Goal: Task Accomplishment & Management: Use online tool/utility

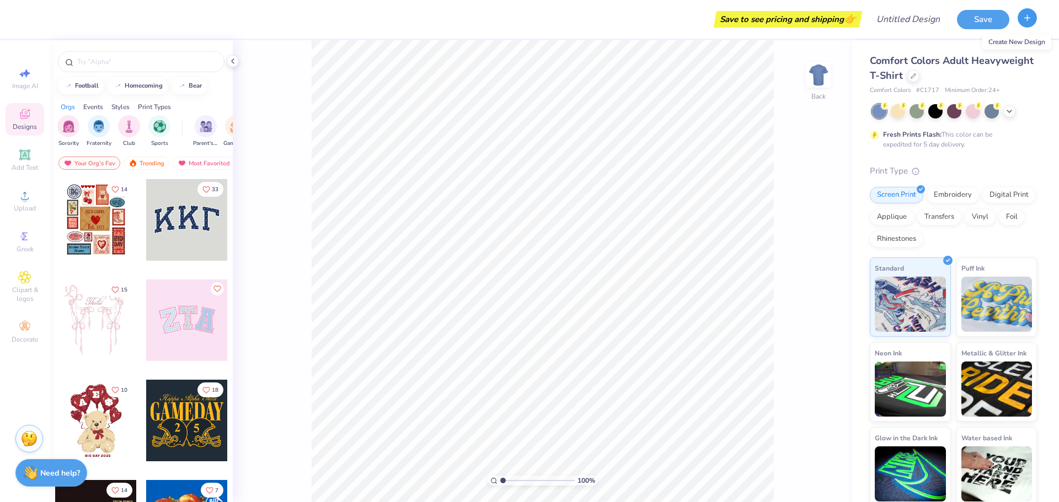
click at [1032, 23] on button "button" at bounding box center [1026, 17] width 19 height 19
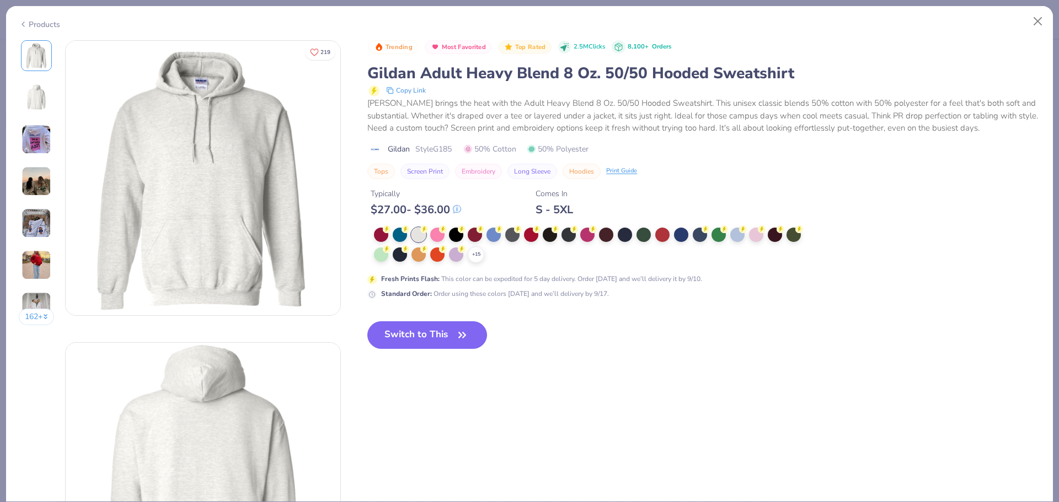
click at [1036, 28] on button "Close" at bounding box center [1037, 21] width 21 height 21
click at [1037, 26] on button "Close" at bounding box center [1037, 21] width 21 height 21
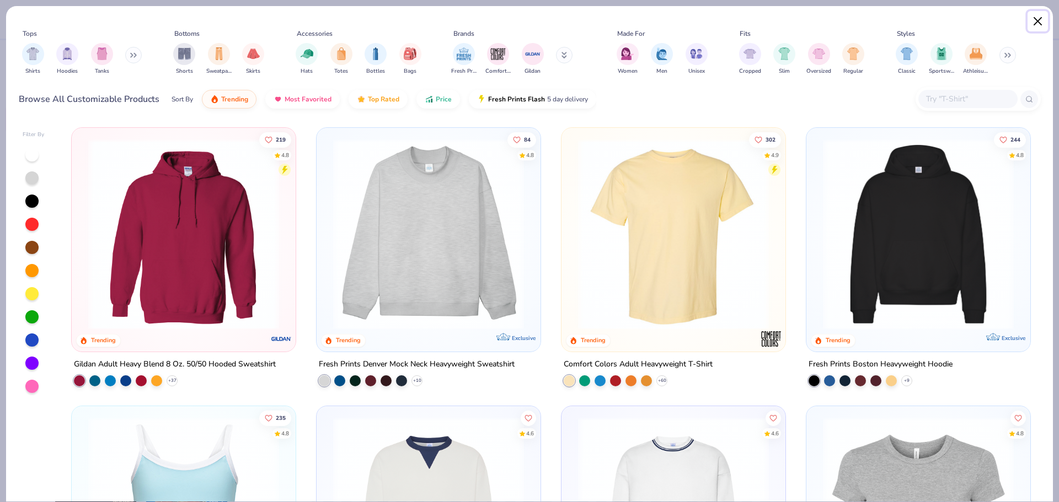
click at [1042, 22] on button "Close" at bounding box center [1037, 21] width 21 height 21
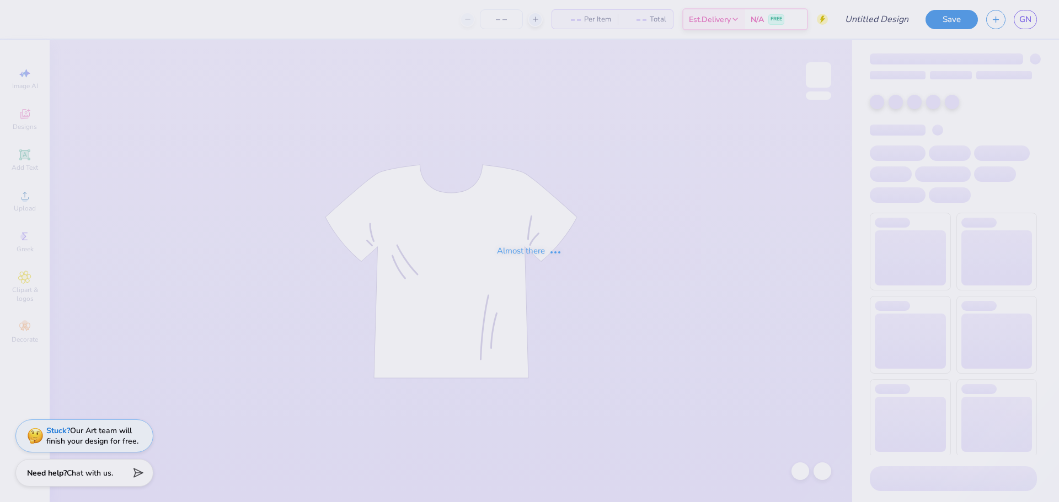
type input "BUKL Merch Mockup"
type input "32"
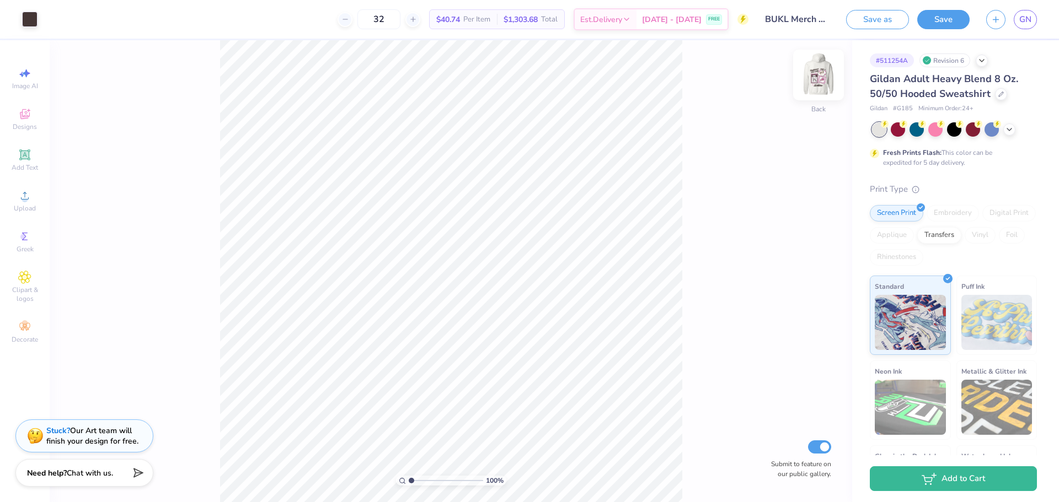
click at [814, 78] on img at bounding box center [818, 75] width 44 height 44
type input "1.02523607646259"
type input "12.44"
type input "13.76"
type input "7.30"
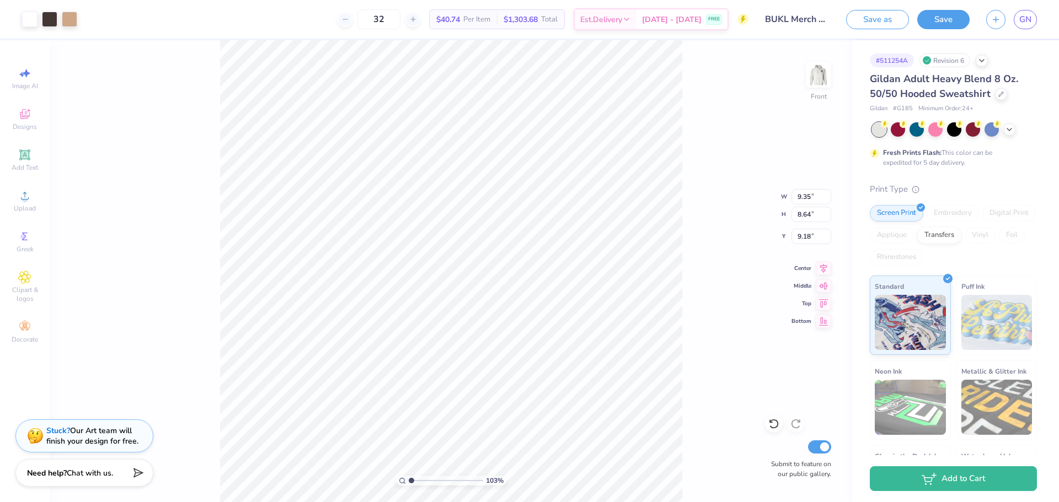
type input "1.02523607646259"
type input "9.19"
type input "1.02523607646259"
type input "7.01"
click at [26, 163] on span "Add Text" at bounding box center [25, 167] width 26 height 9
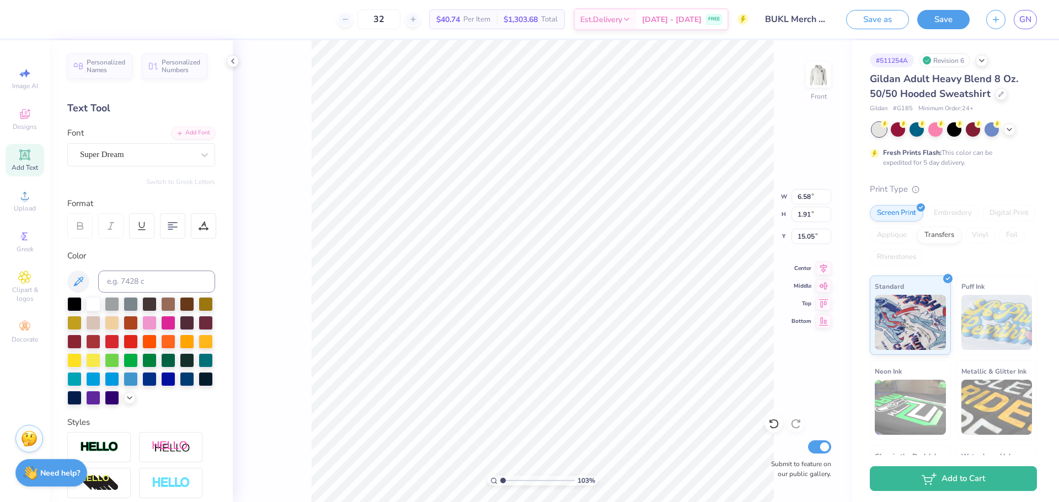
type input "1.02523607646259"
type textarea "c"
type input "1.02523607646259"
type textarea "cl"
type input "1.02523607646259"
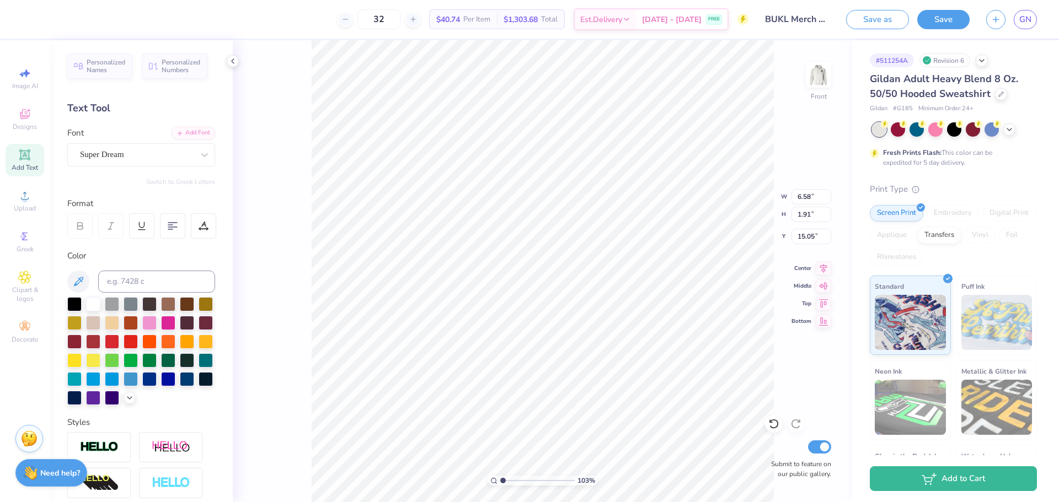
type textarea "clu"
type input "1.02523607646259"
type textarea "club"
type input "1.02523607646259"
type textarea "club"
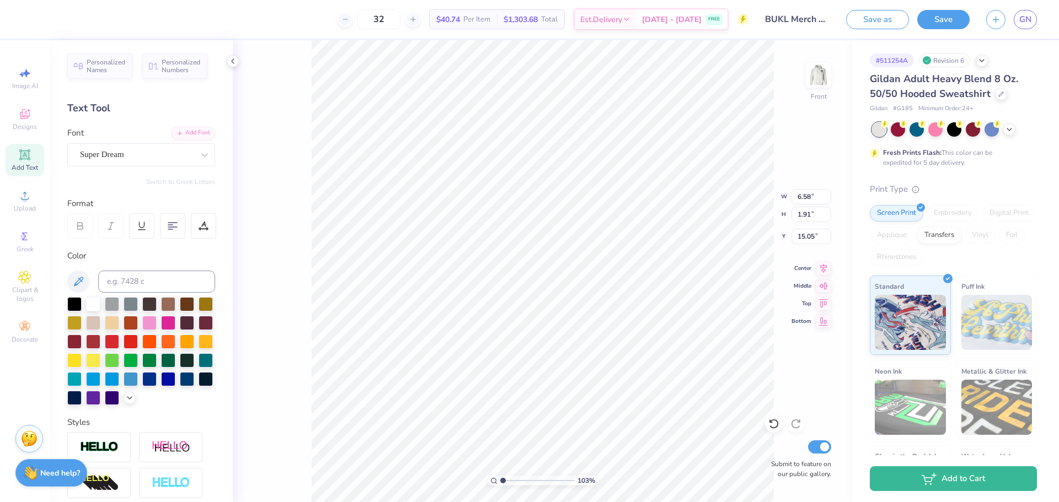
type input "1.02523607646259"
type textarea "club s"
type input "1.02523607646259"
type textarea "club sp"
type input "1.02523607646259"
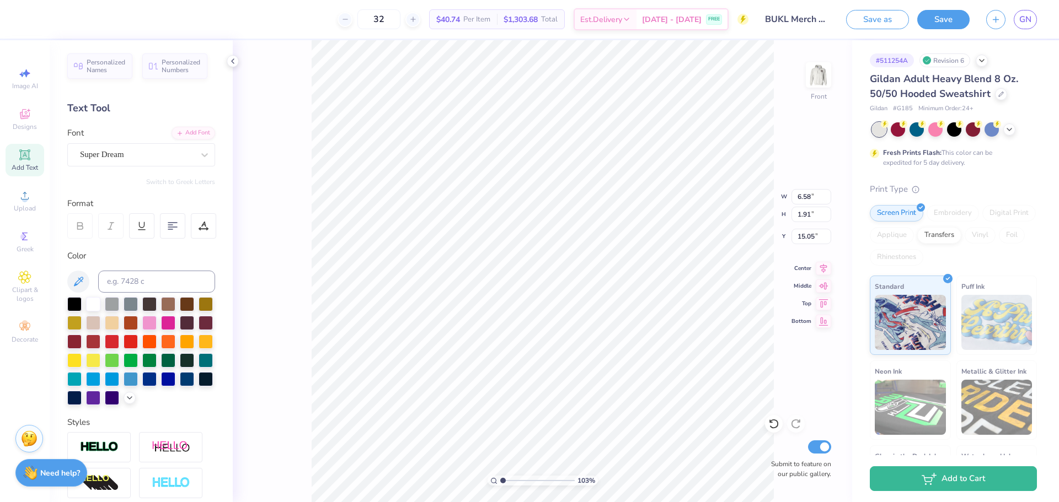
type textarea "club spo"
type input "1.02523607646259"
type textarea "club sport"
type input "1.02523607646259"
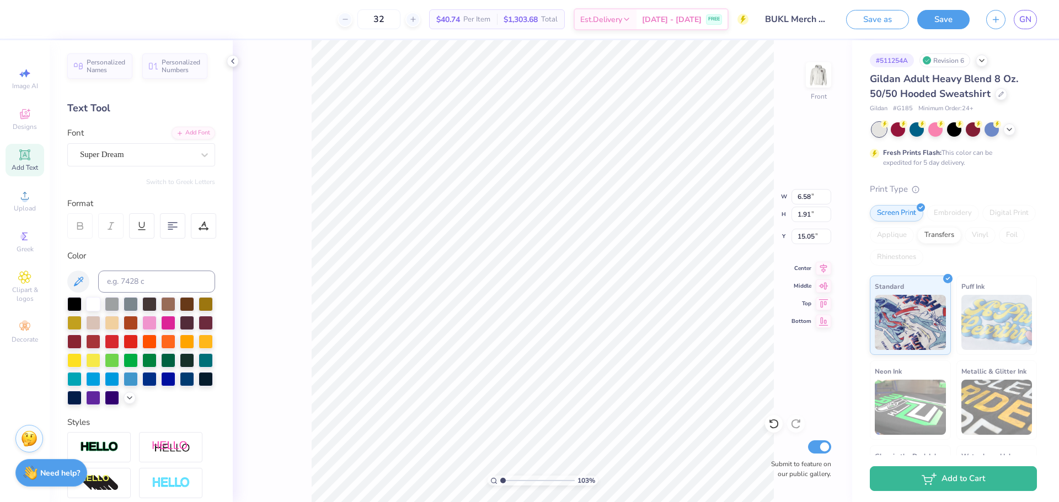
type textarea "club sports"
click at [154, 310] on div at bounding box center [149, 303] width 14 height 14
click at [105, 158] on div "Super Dream" at bounding box center [137, 154] width 116 height 17
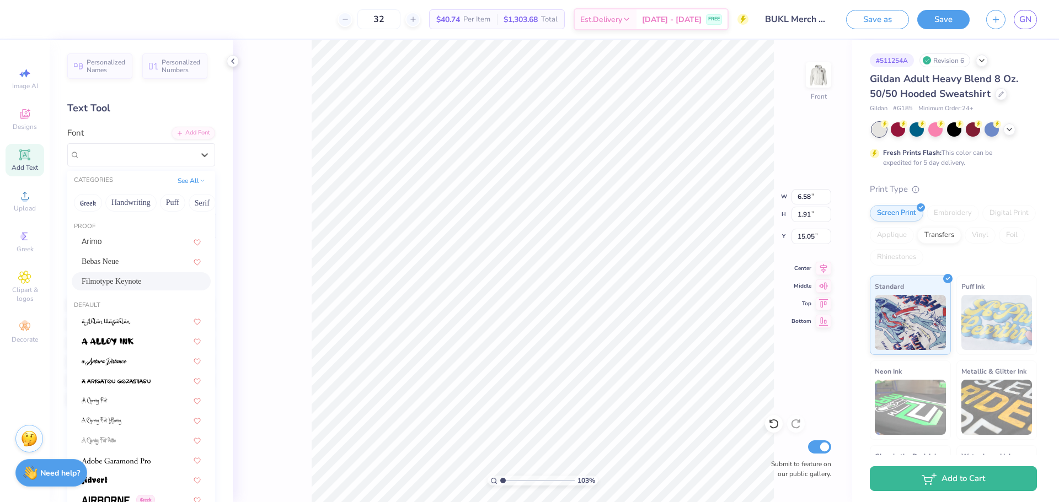
click at [121, 278] on span "Filmotype Keynote" at bounding box center [112, 282] width 60 height 12
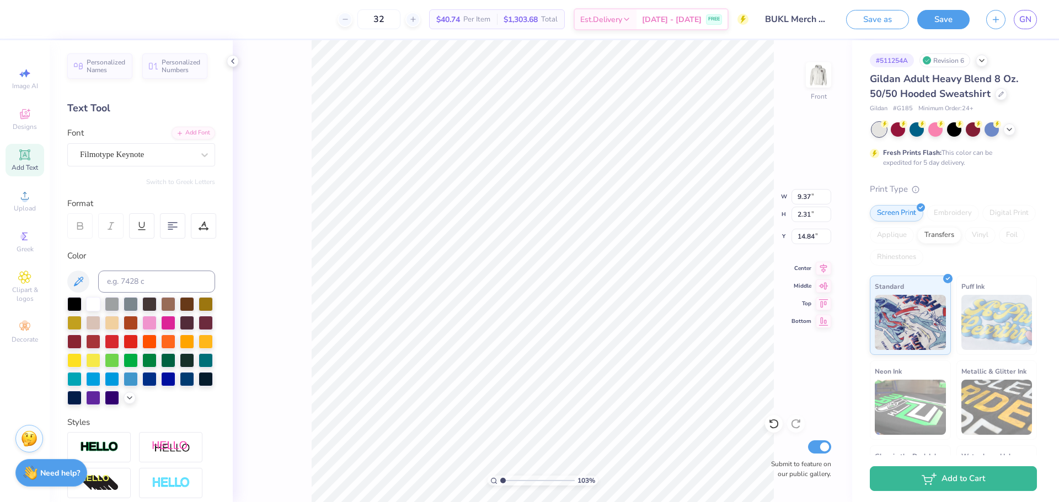
type input "1.02523607646259"
type input "20.77"
type input "1.02523607646259"
type input "2.75"
type input "0.68"
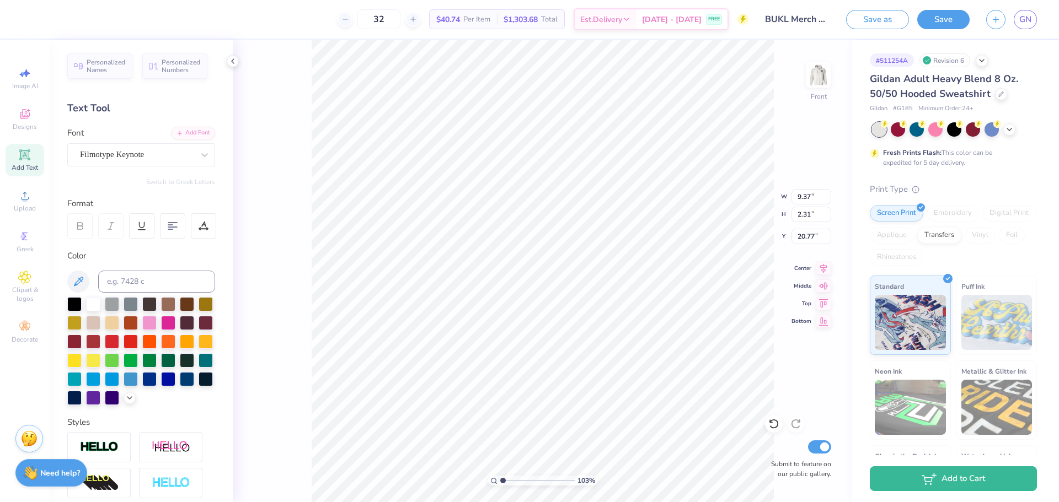
type input "22.40"
type input "1.02523607646259"
type input "21.00"
drag, startPoint x: 501, startPoint y: 481, endPoint x: 508, endPoint y: 481, distance: 7.2
click at [508, 481] on input "range" at bounding box center [537, 481] width 74 height 10
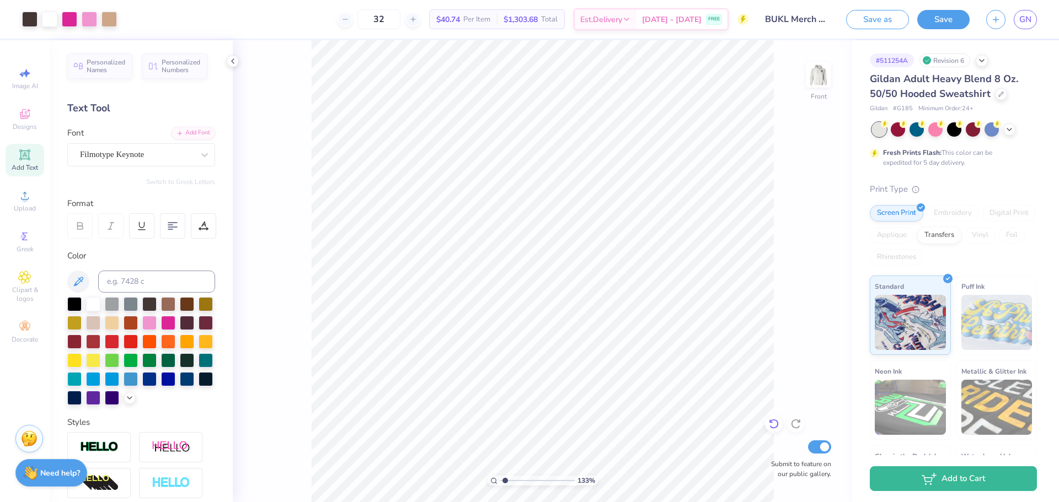
click at [778, 424] on icon at bounding box center [773, 425] width 9 height 10
click at [800, 425] on icon at bounding box center [795, 424] width 11 height 11
type input "1.32599243238321"
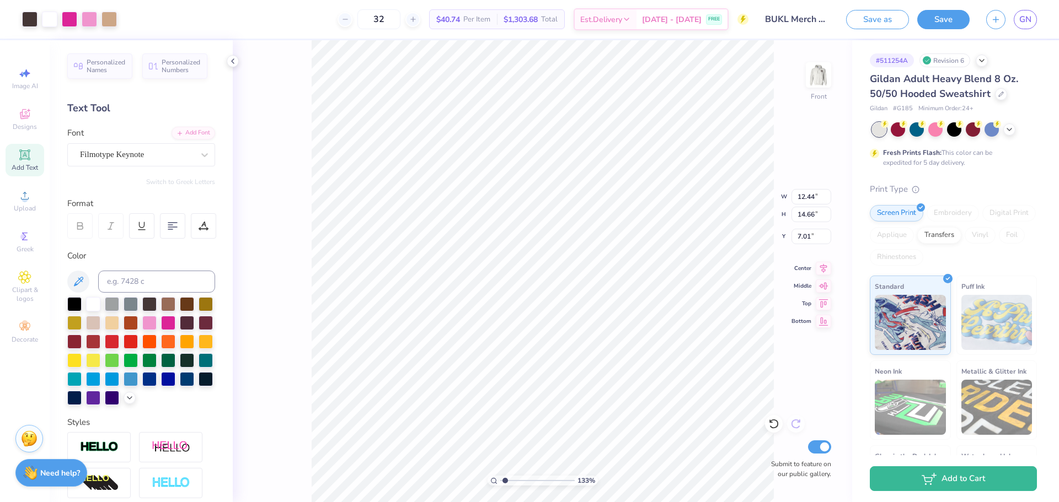
type input "12.85"
type input "15.15"
type input "6.53"
type input "1.32599243238321"
type input "8.40"
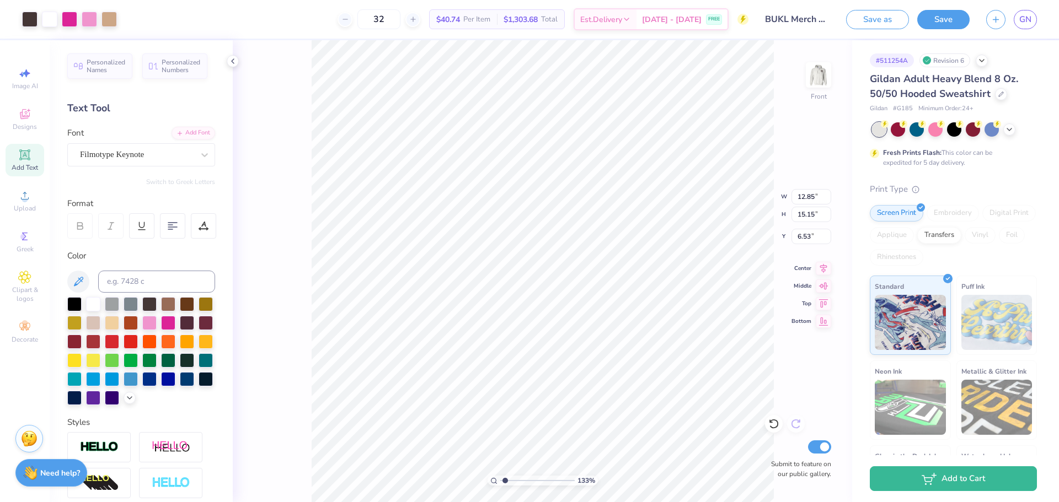
type input "1.32599243238321"
type input "6.97"
drag, startPoint x: 503, startPoint y: 482, endPoint x: 498, endPoint y: 483, distance: 5.6
type input "1"
click at [500, 483] on input "range" at bounding box center [537, 481] width 74 height 10
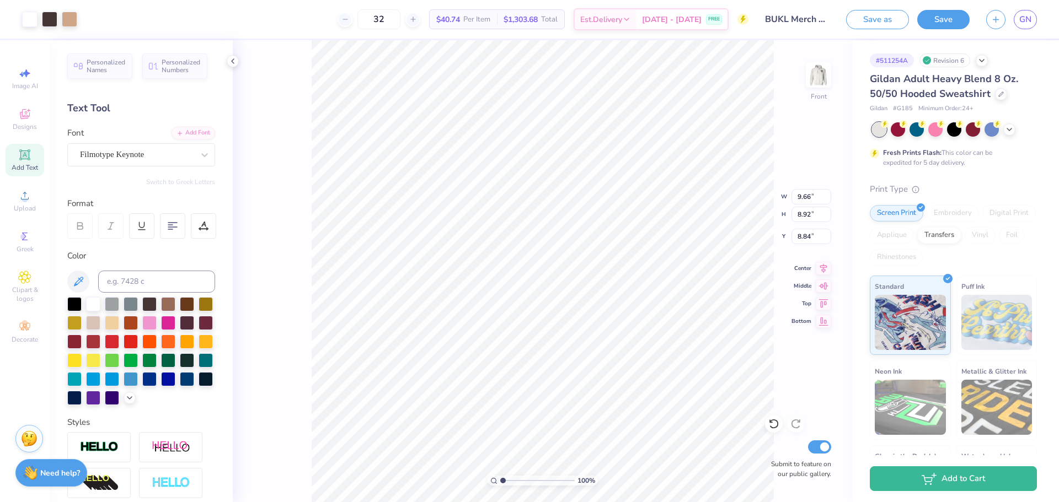
type input "9.66"
type input "8.92"
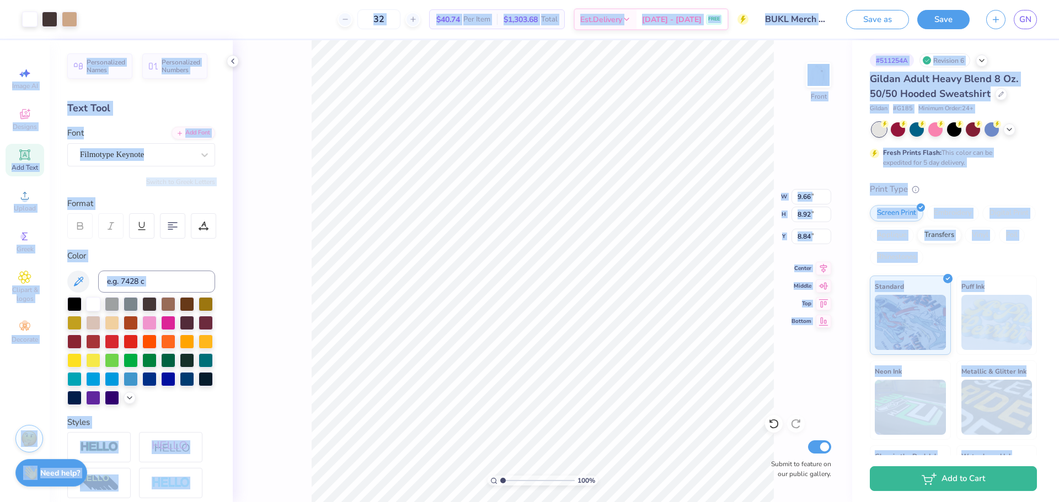
type input "8.88"
type input "8.96"
click at [776, 417] on div at bounding box center [774, 424] width 18 height 18
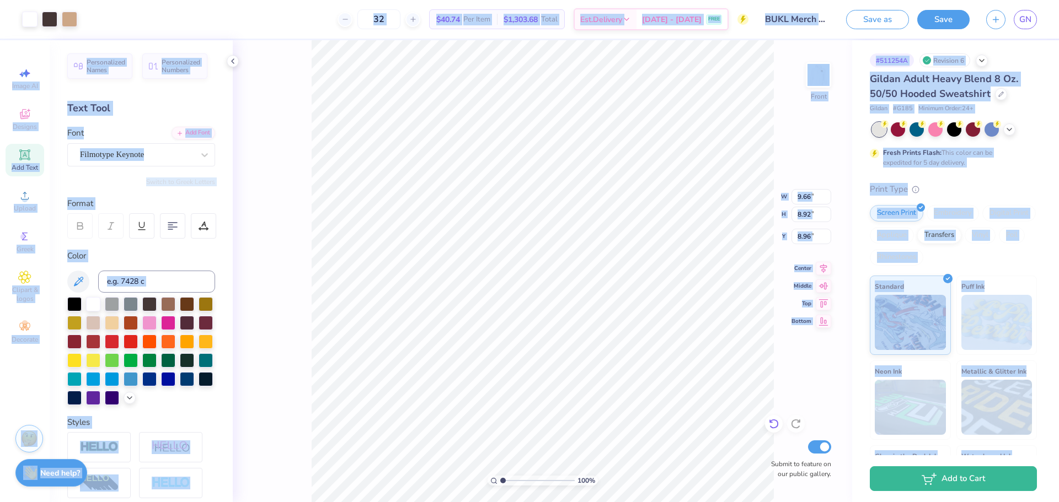
click at [776, 417] on div at bounding box center [774, 424] width 18 height 18
type input "9.35"
type input "8.64"
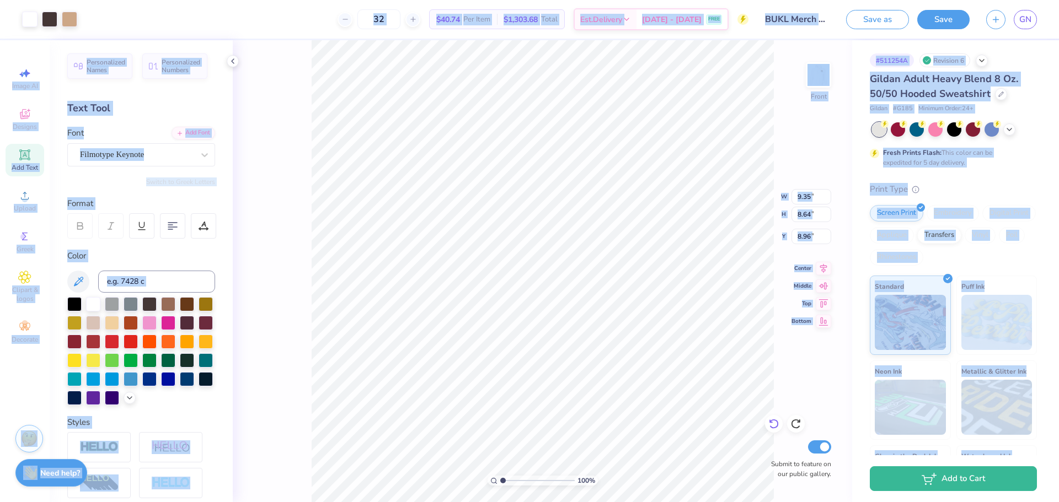
type input "8.90"
click at [771, 430] on div at bounding box center [774, 424] width 18 height 18
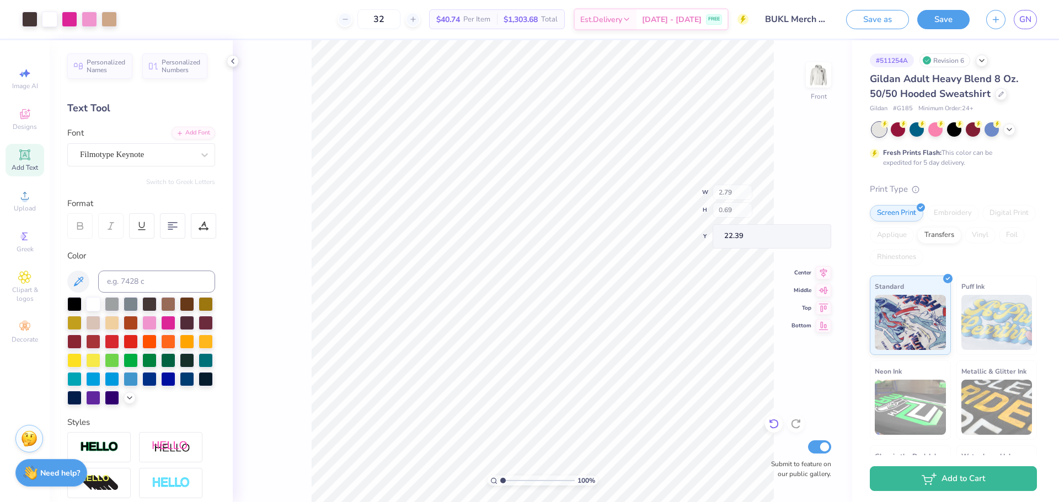
type input "2.79"
type input "0.69"
type input "22.39"
type input "21.18"
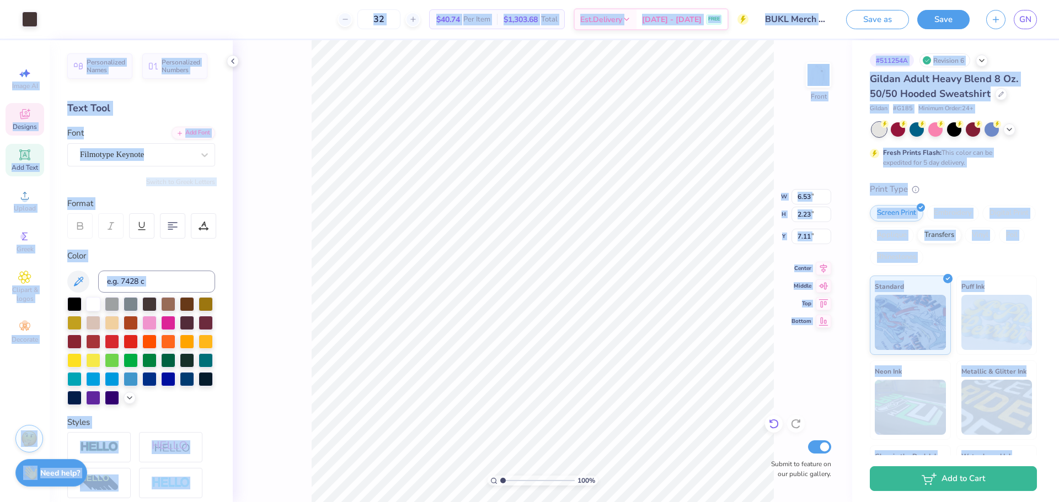
type input "6.53"
type input "2.23"
type input "7.11"
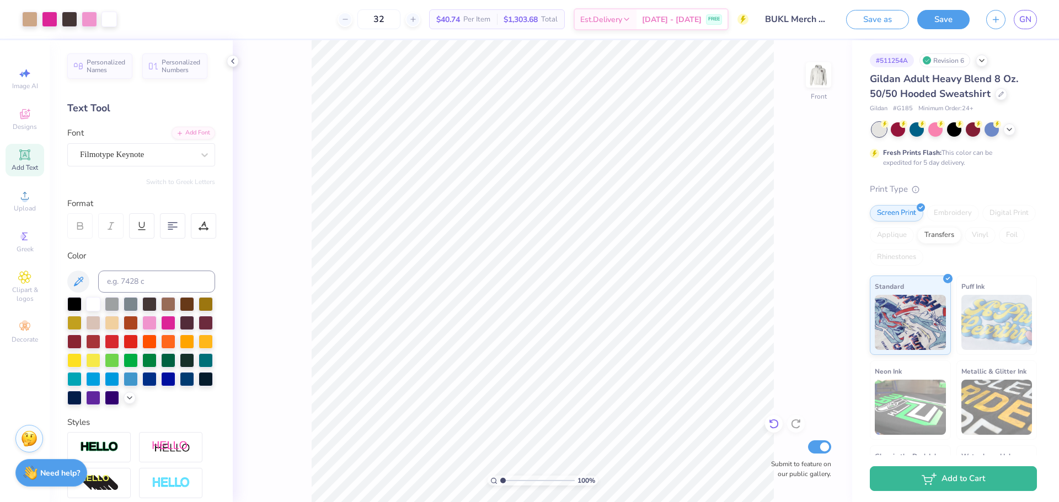
click at [771, 425] on icon at bounding box center [773, 424] width 11 height 11
type input "7.00"
type input "20.76"
type input "20.97"
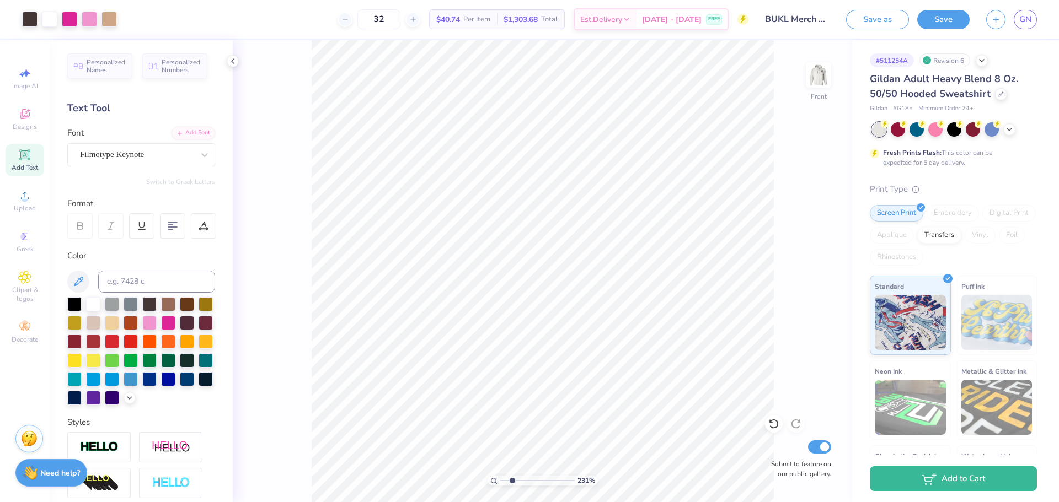
click at [512, 483] on input "range" at bounding box center [537, 481] width 74 height 10
click at [758, 212] on div "201 % Front W 12.44 12.44 " H 13.76 13.76 " Y 7.00 7.00 " Center Middle Top Bot…" at bounding box center [542, 271] width 619 height 462
drag, startPoint x: 512, startPoint y: 480, endPoint x: 504, endPoint y: 480, distance: 8.3
type input "1.23"
click at [504, 480] on input "range" at bounding box center [537, 481] width 74 height 10
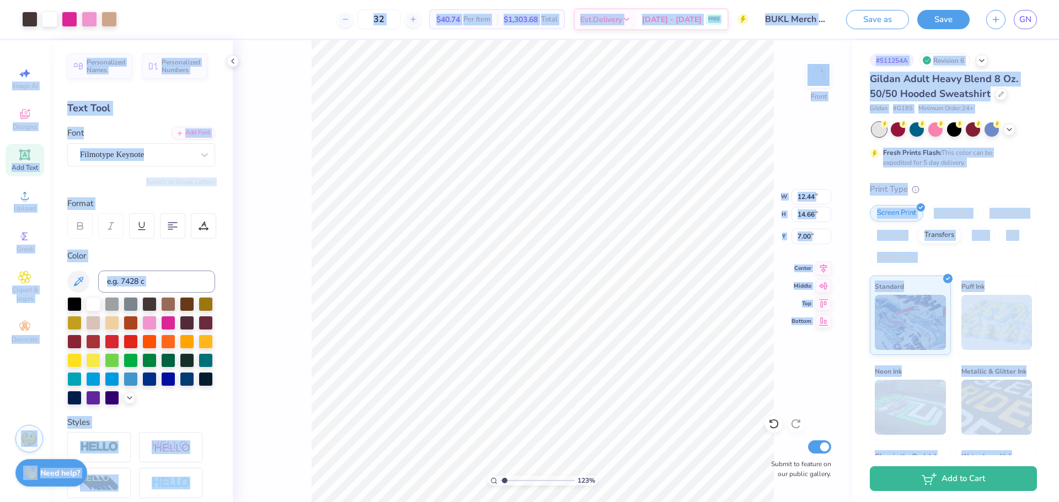
type input "14.66"
type input "12.96"
type input "15.28"
type input "7.14"
click at [142, 110] on div "Text Tool" at bounding box center [141, 108] width 148 height 15
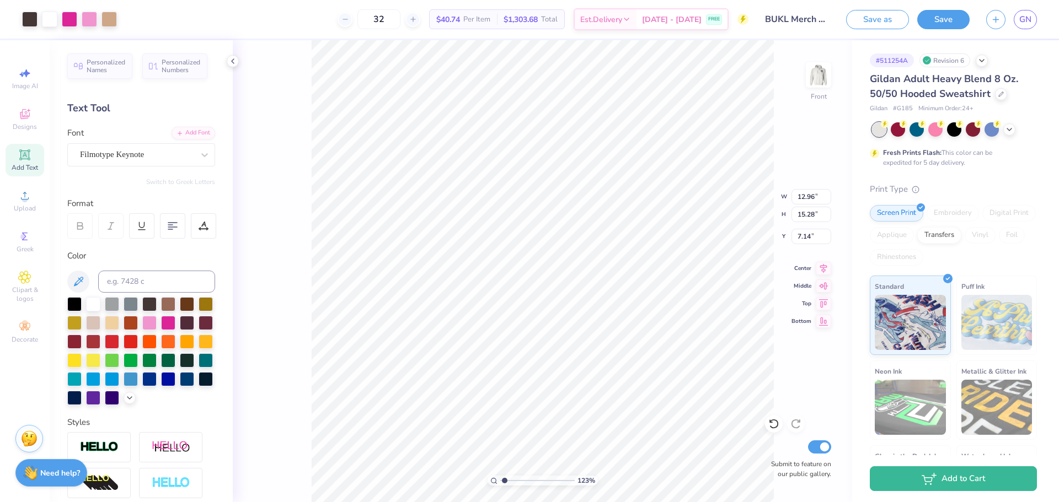
type input "12.96"
type input "15.28"
type input "7.14"
type input "13.44"
type input "15.84"
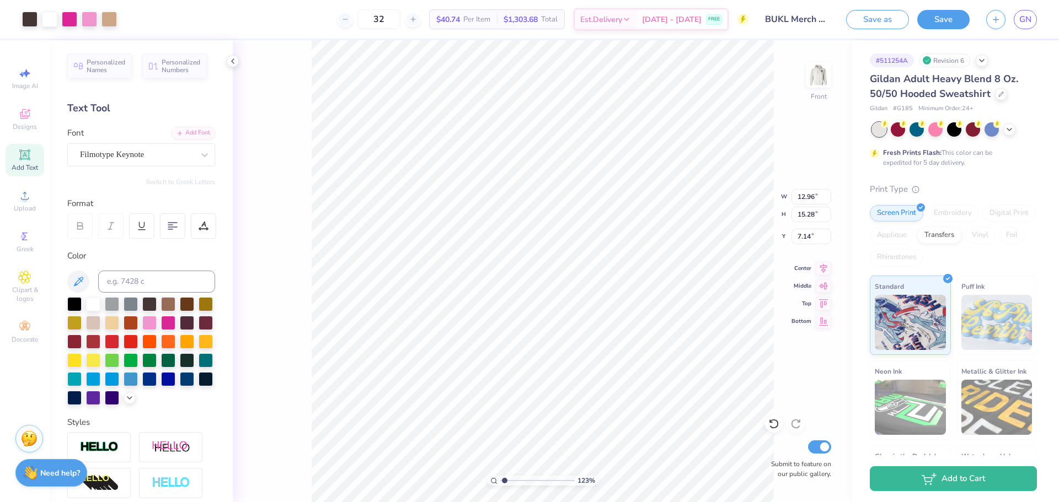
type input "6.58"
type input "15.84"
type input "7.43"
type input "15.84"
type input "12.87"
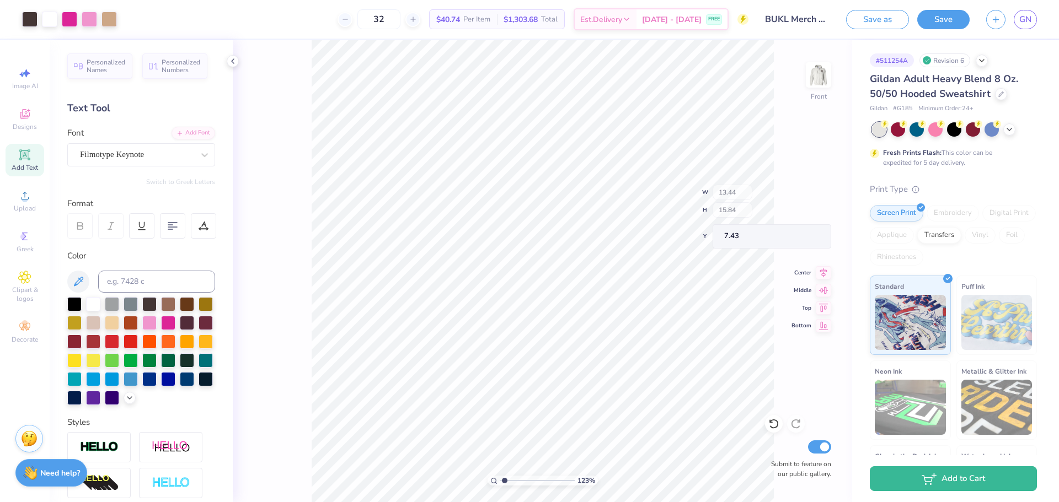
type input "15.17"
type input "7.41"
type input "12.87"
type input "15.17"
type input "7.62"
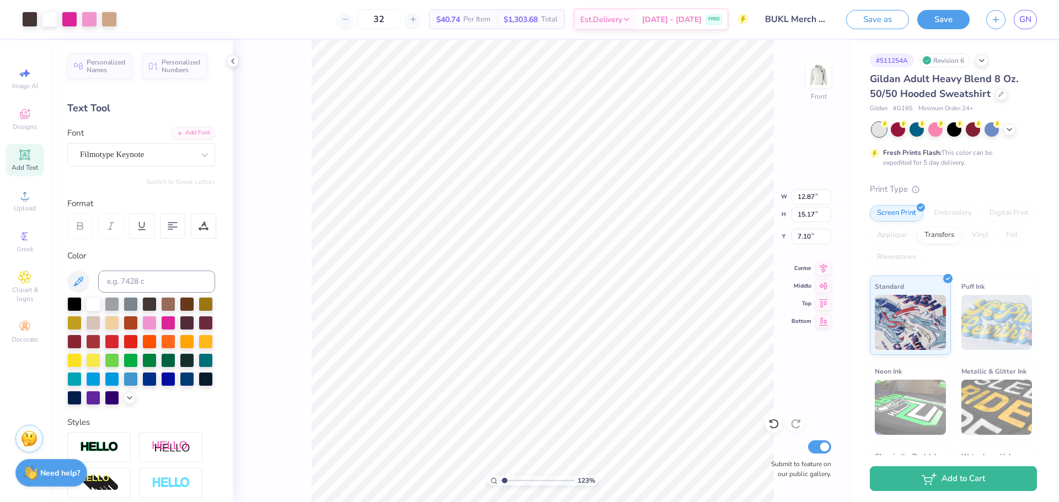
type input "7.10"
type input "7.92"
type input "7.71"
type input "1.13207626299084"
type input "7.35"
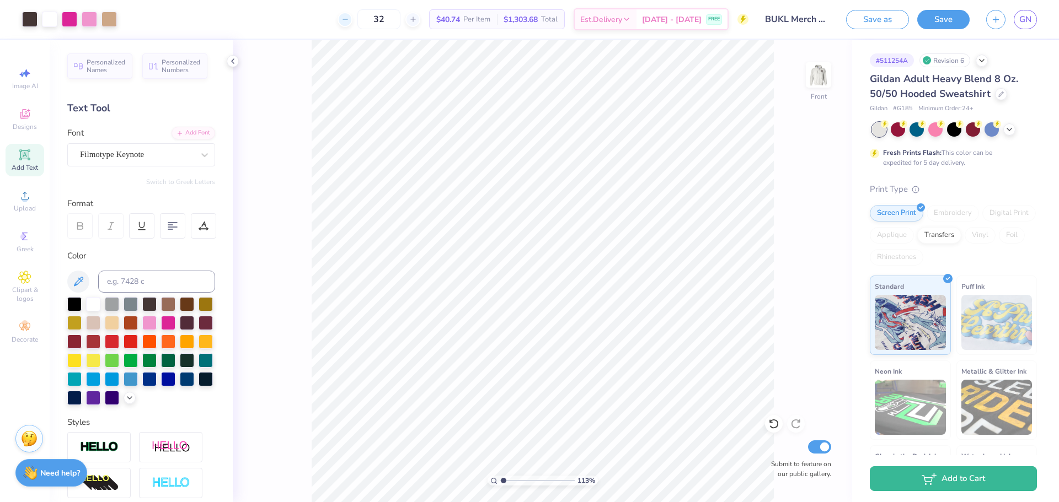
click at [349, 22] on icon at bounding box center [345, 19] width 8 height 8
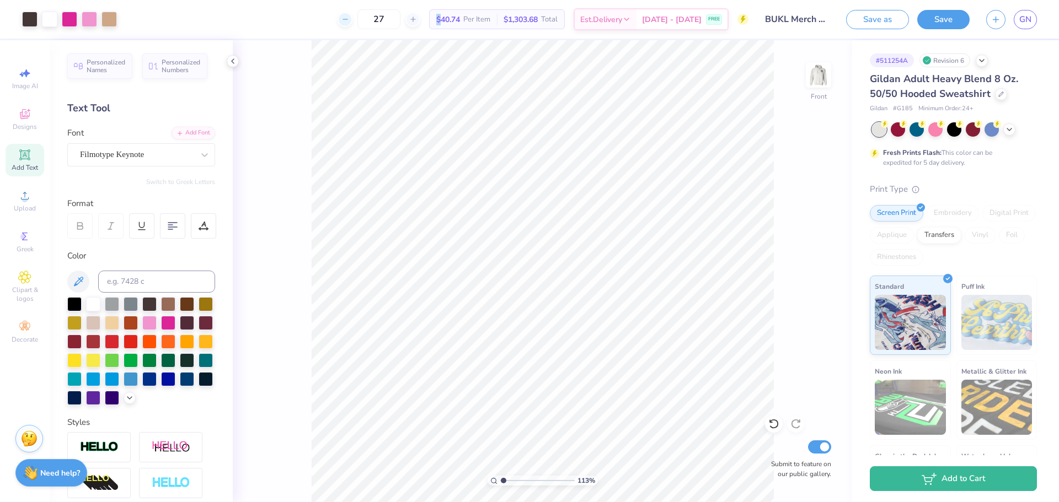
click at [349, 22] on icon at bounding box center [345, 19] width 8 height 8
click at [356, 22] on div "26 Per Item Total Est. Delivery N/A FREE" at bounding box center [436, 19] width 623 height 39
click at [349, 22] on icon at bounding box center [345, 19] width 8 height 8
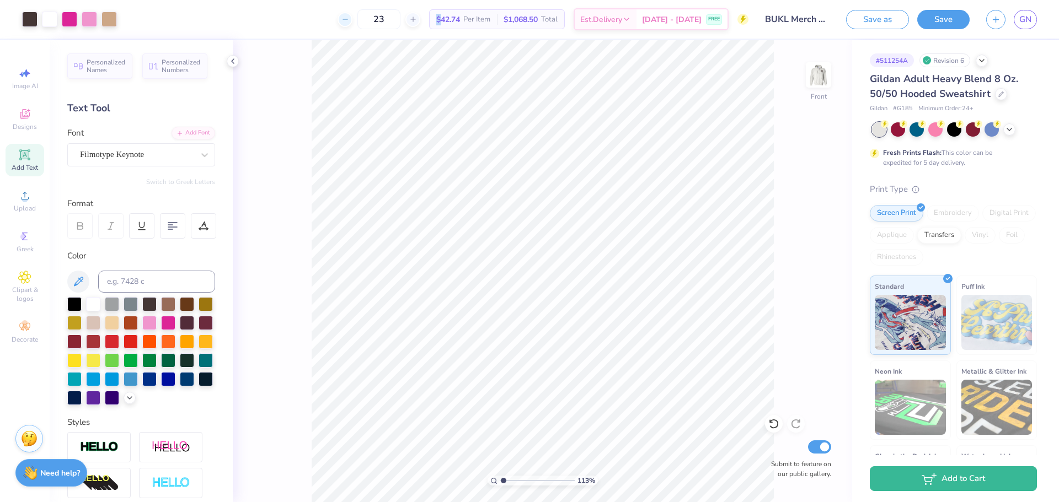
click at [349, 22] on icon at bounding box center [345, 19] width 8 height 8
click at [356, 22] on div "21 Per Item Total Est. Delivery N/A FREE" at bounding box center [436, 19] width 623 height 39
click at [349, 17] on icon at bounding box center [345, 19] width 8 height 8
click at [455, 23] on span "$54.49" at bounding box center [448, 20] width 24 height 12
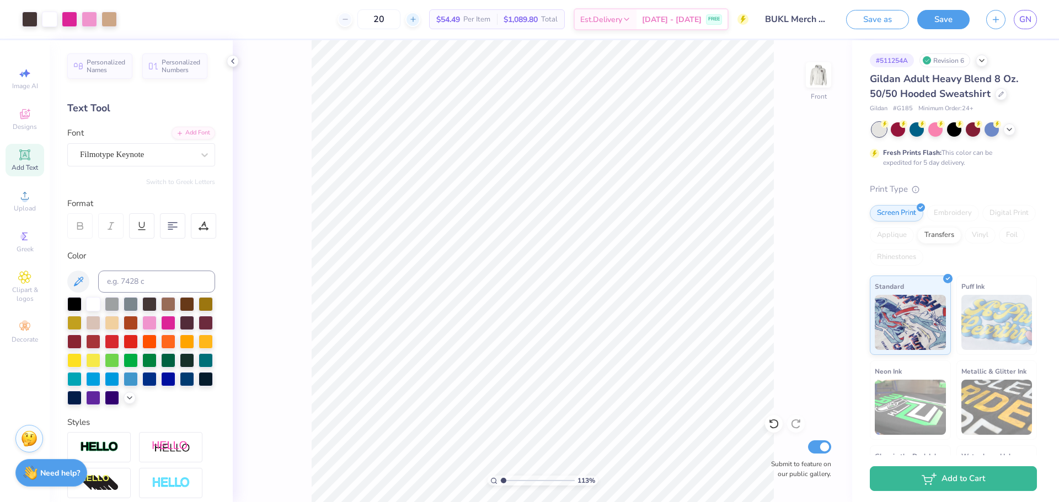
click at [417, 19] on icon at bounding box center [413, 19] width 8 height 8
click at [452, 19] on icon at bounding box center [456, 19] width 8 height 8
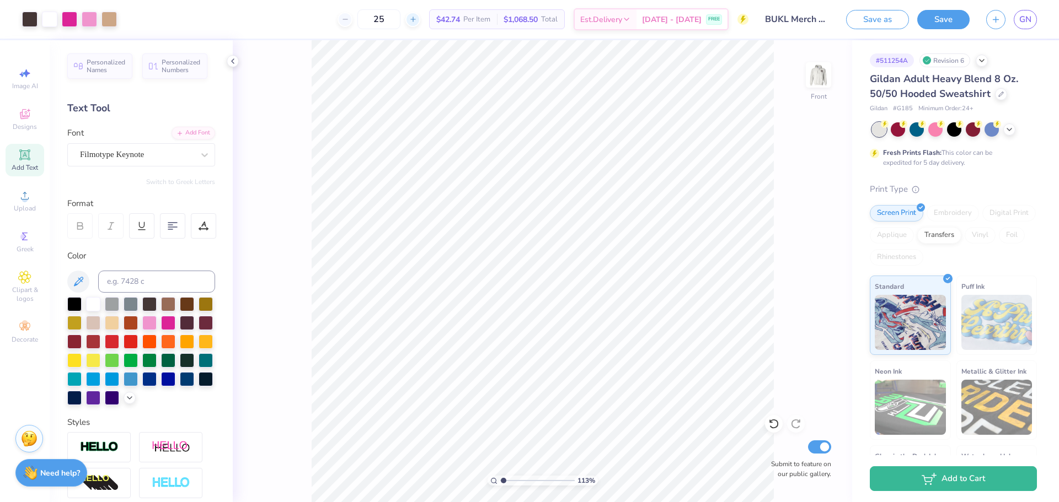
click at [417, 19] on icon at bounding box center [413, 19] width 8 height 8
click at [400, 19] on input "26" at bounding box center [378, 19] width 43 height 20
click at [452, 19] on icon at bounding box center [456, 19] width 8 height 8
click at [417, 19] on icon at bounding box center [413, 19] width 8 height 8
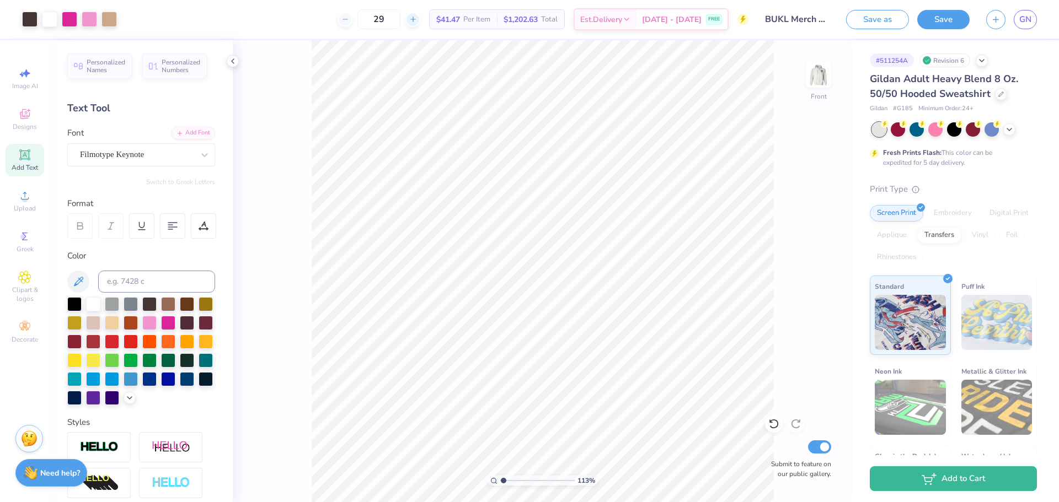
click at [417, 19] on icon at bounding box center [413, 19] width 8 height 8
click at [400, 19] on input "33" at bounding box center [378, 19] width 43 height 20
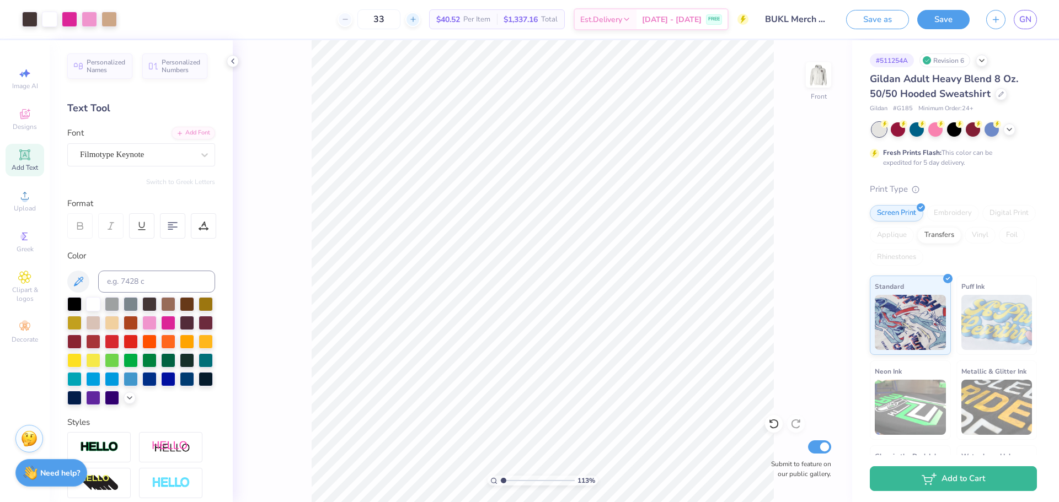
click at [417, 19] on icon at bounding box center [413, 19] width 8 height 8
type input "35"
type input "1.13207626299084"
click at [417, 19] on icon at bounding box center [413, 19] width 8 height 8
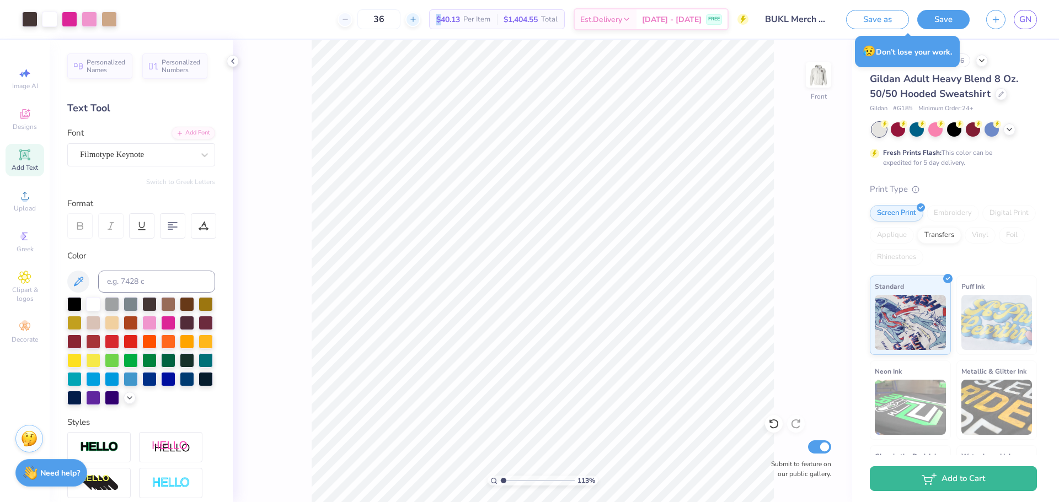
click at [417, 19] on icon at bounding box center [413, 19] width 8 height 8
type input "38"
click at [944, 19] on button "Save" at bounding box center [943, 17] width 52 height 19
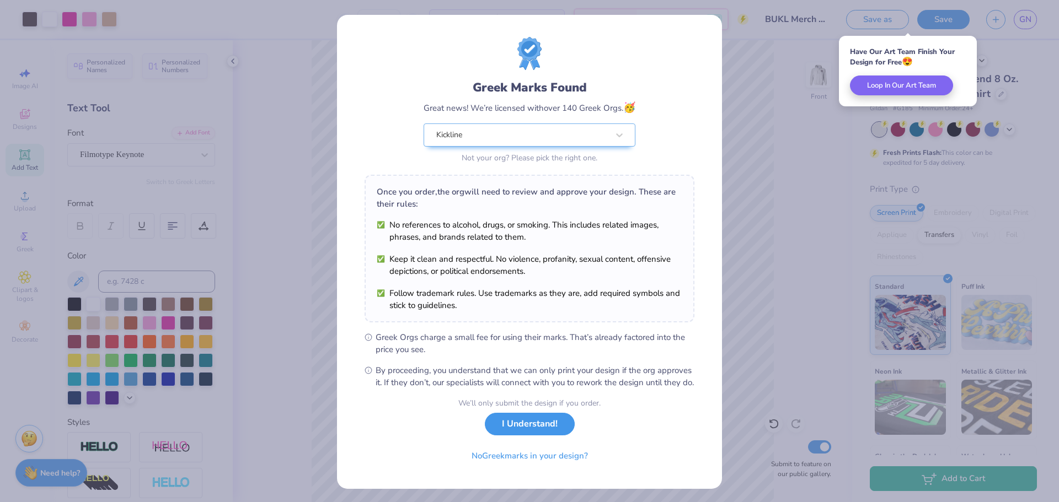
click at [557, 436] on button "I Understand!" at bounding box center [530, 424] width 90 height 23
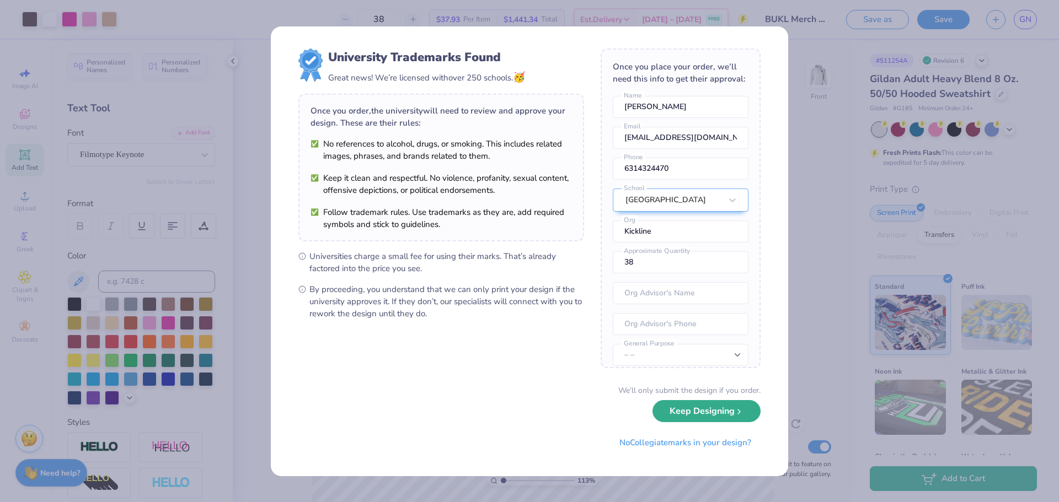
click at [707, 405] on button "Keep Designing" at bounding box center [706, 411] width 108 height 23
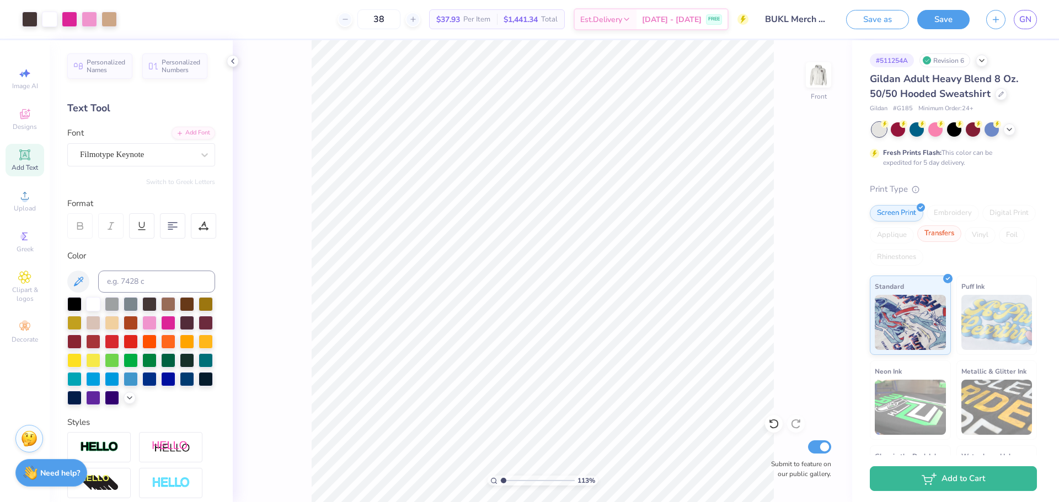
click at [939, 240] on div "Transfers" at bounding box center [939, 234] width 44 height 17
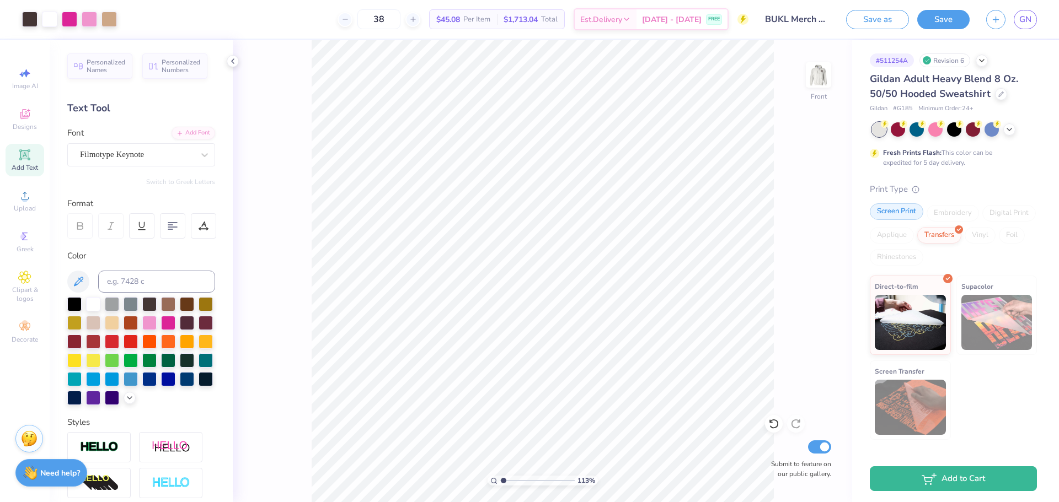
click at [892, 218] on div "Screen Print" at bounding box center [896, 211] width 53 height 17
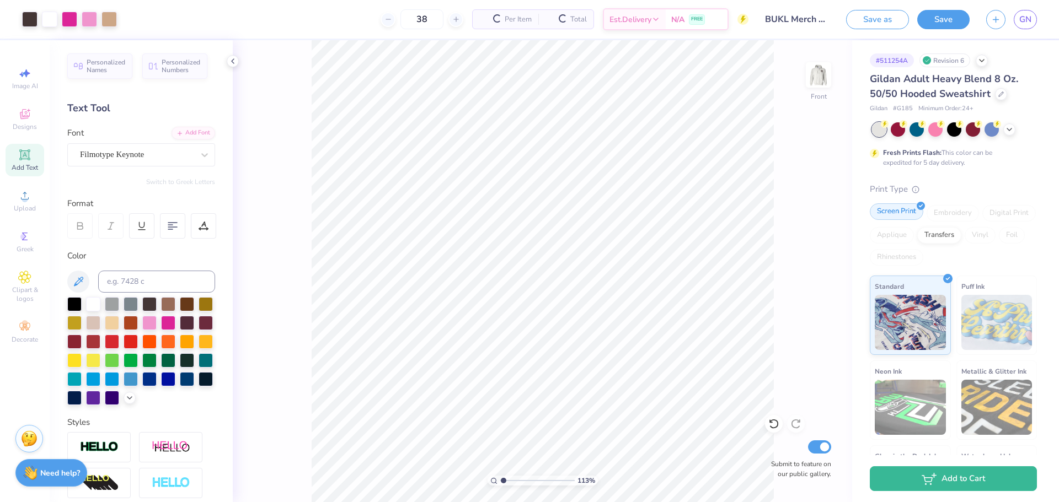
type input "1.13207626299084"
click at [417, 17] on icon at bounding box center [413, 19] width 8 height 8
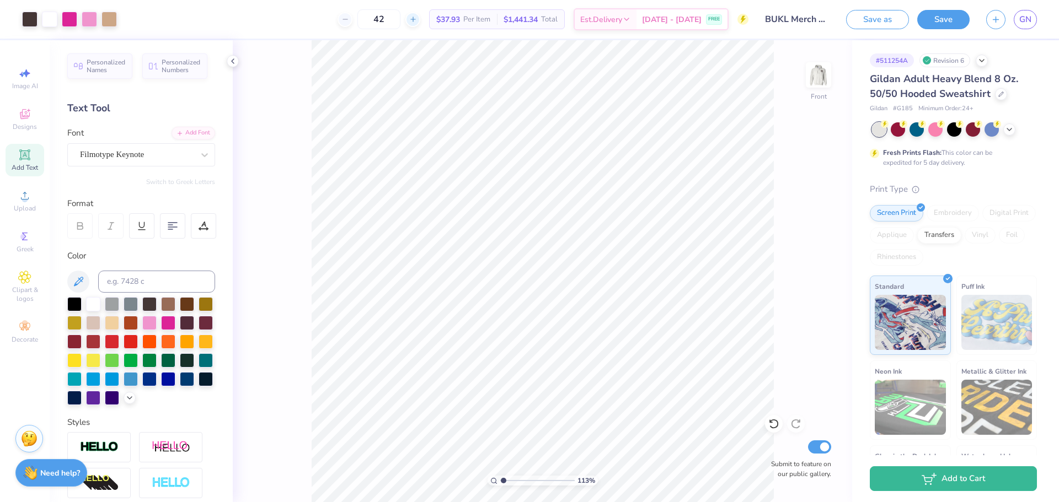
click at [417, 17] on icon at bounding box center [413, 19] width 8 height 8
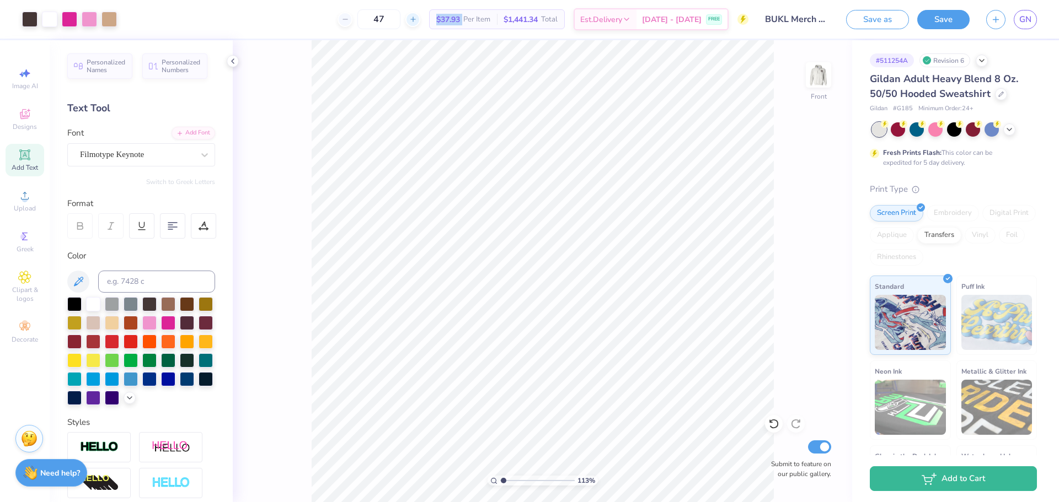
click at [417, 17] on icon at bounding box center [413, 19] width 8 height 8
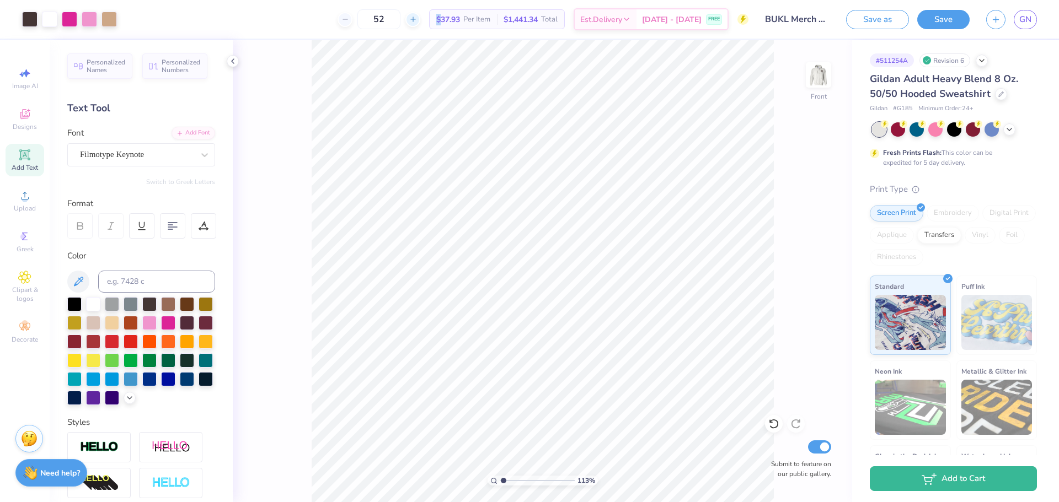
click at [417, 17] on icon at bounding box center [413, 19] width 8 height 8
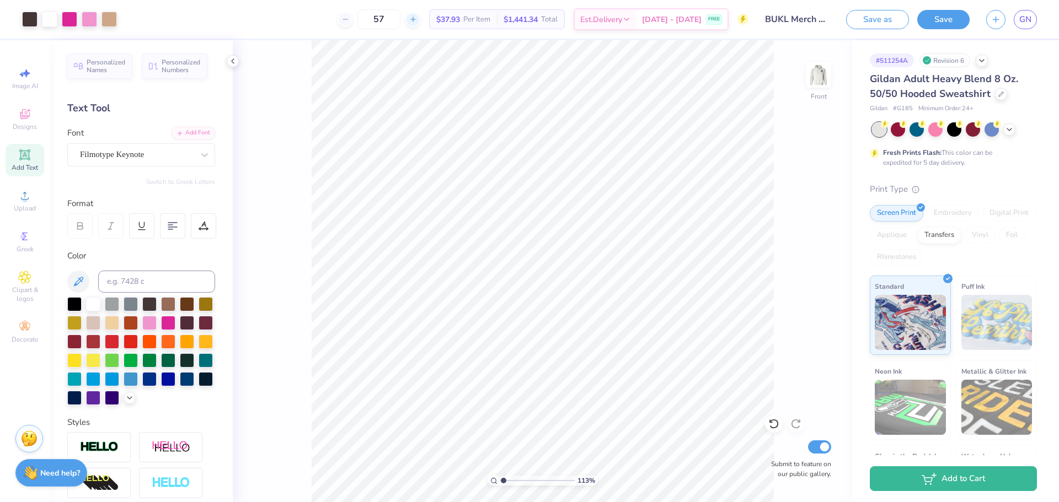
click at [417, 17] on icon at bounding box center [413, 19] width 8 height 8
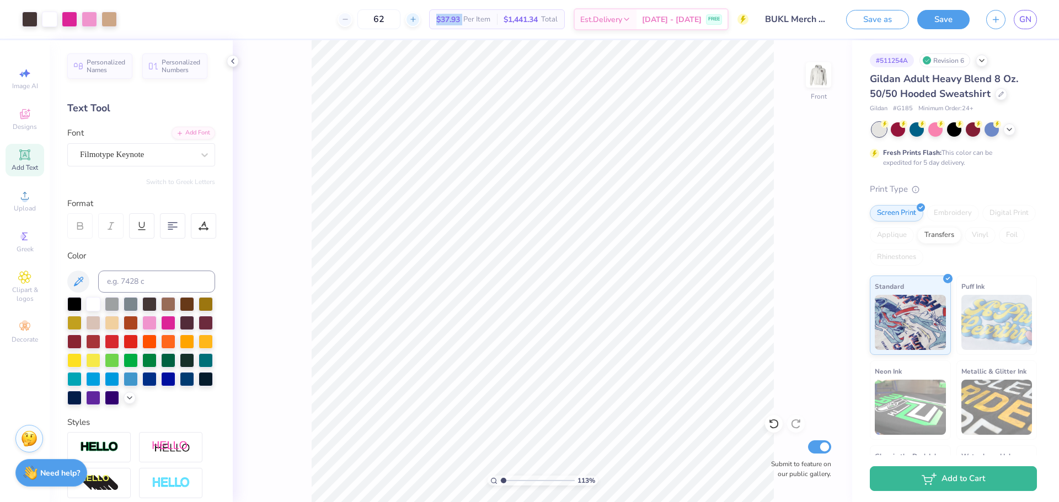
click at [417, 17] on icon at bounding box center [413, 19] width 8 height 8
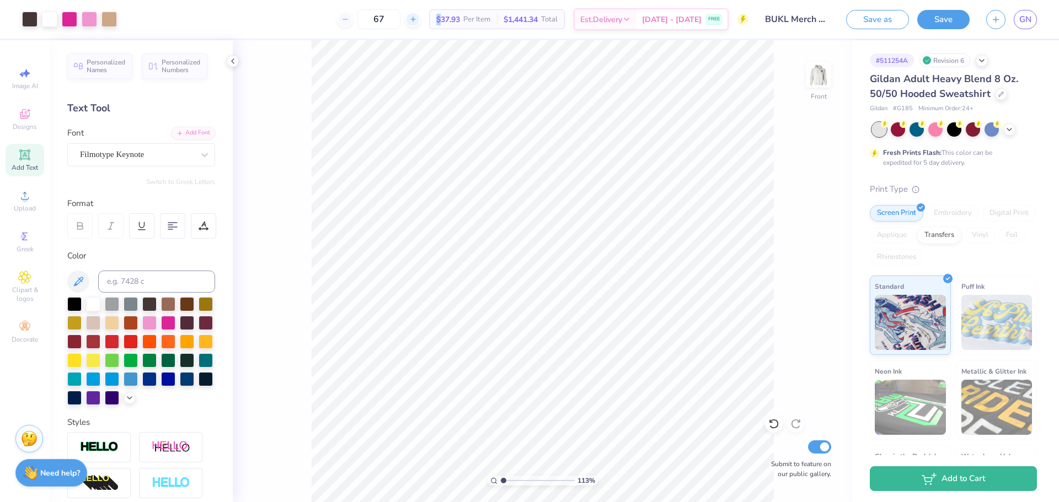
click at [417, 17] on icon at bounding box center [413, 19] width 8 height 8
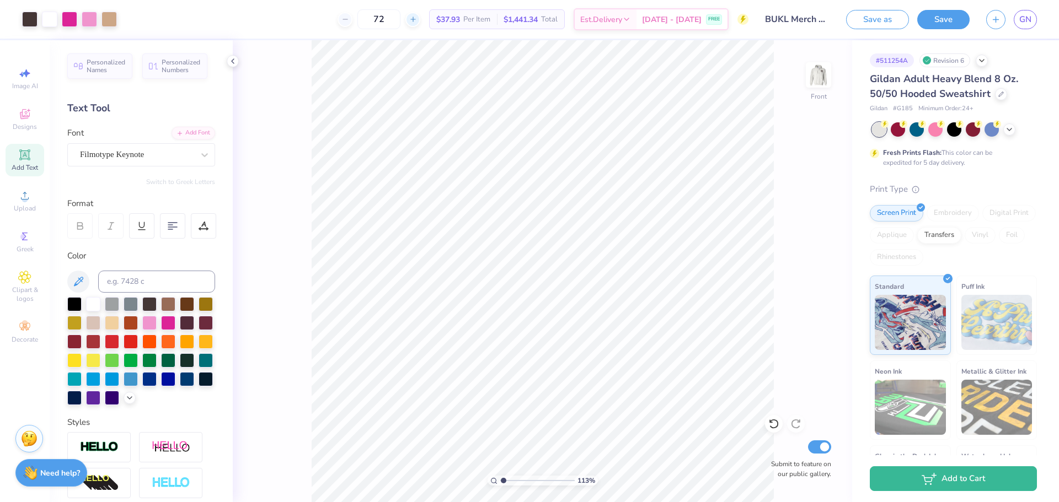
click at [417, 17] on icon at bounding box center [413, 19] width 8 height 8
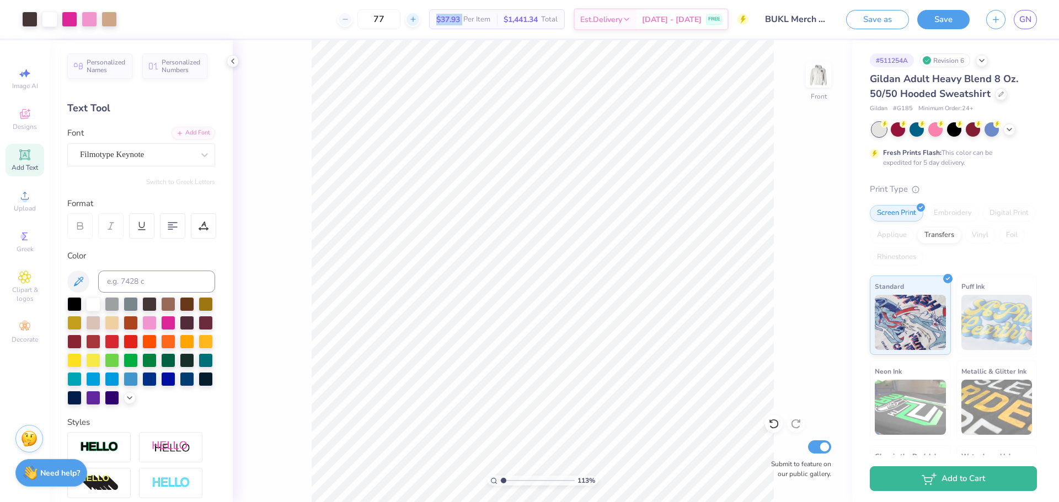
click at [417, 17] on icon at bounding box center [413, 19] width 8 height 8
click at [349, 22] on icon at bounding box center [345, 19] width 8 height 8
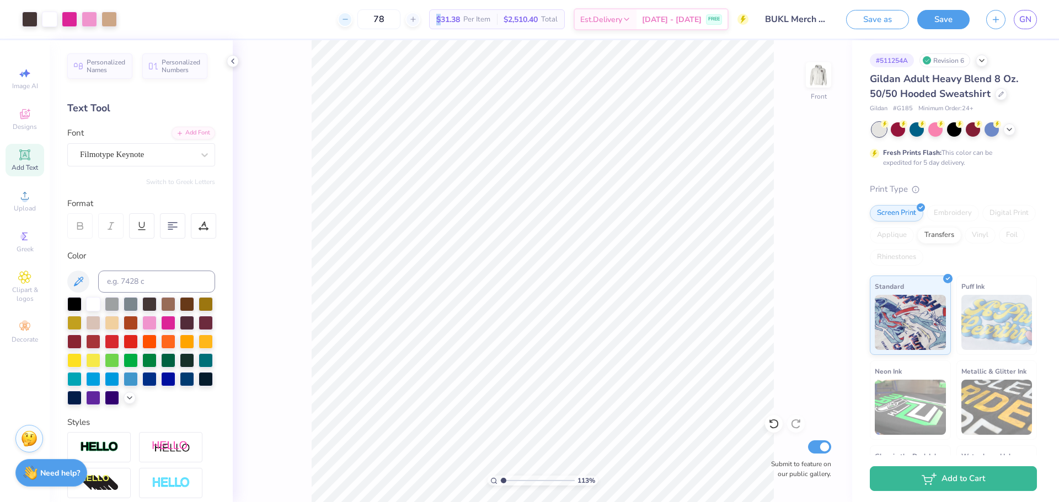
click at [349, 22] on icon at bounding box center [345, 19] width 8 height 8
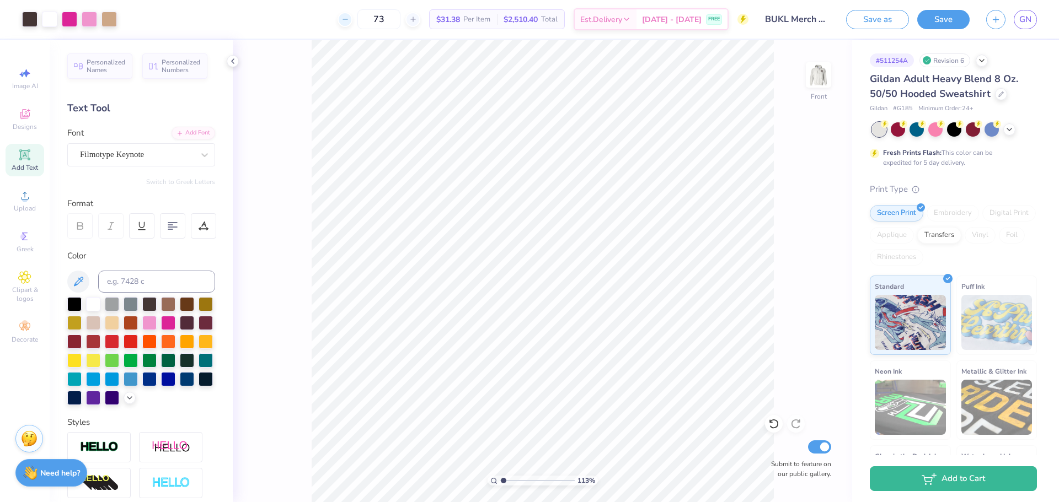
click at [349, 22] on icon at bounding box center [345, 19] width 8 height 8
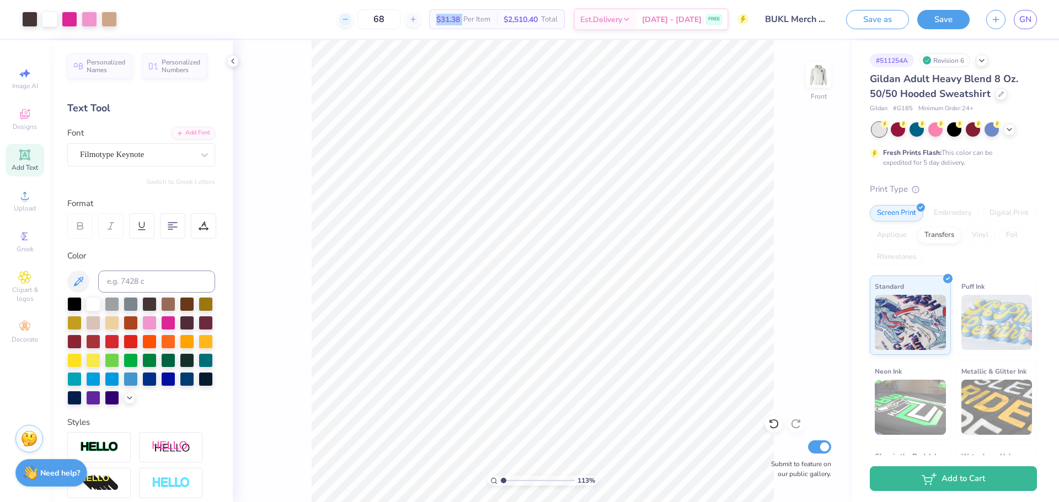
click at [349, 22] on icon at bounding box center [345, 19] width 8 height 8
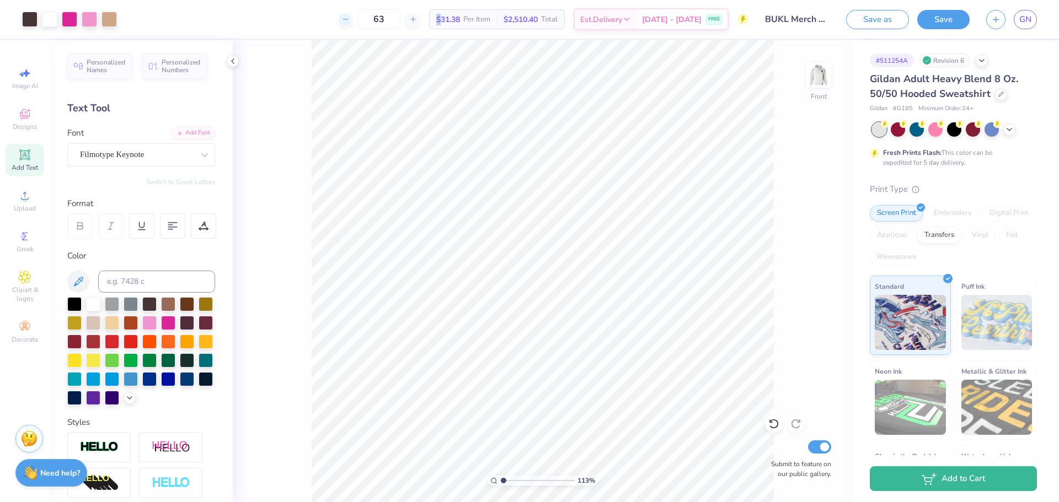
click at [349, 22] on icon at bounding box center [345, 19] width 8 height 8
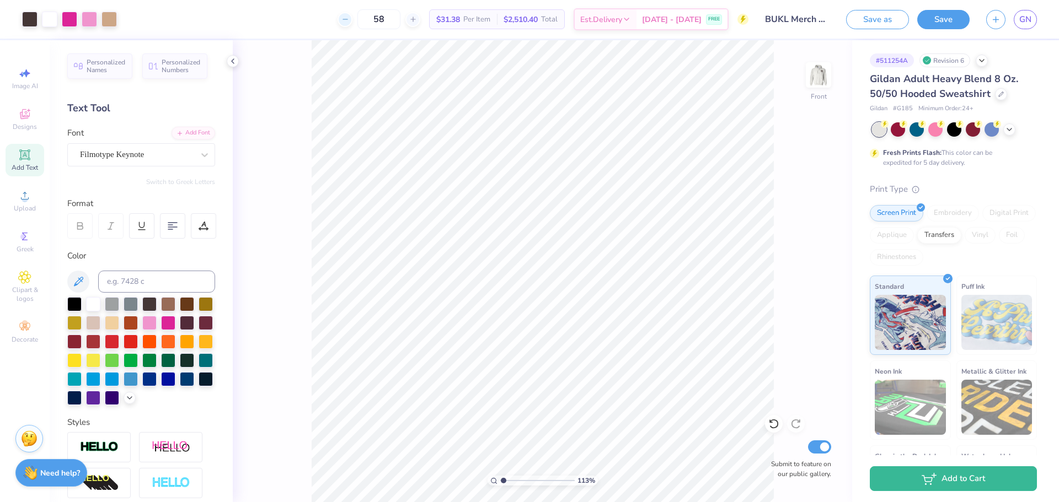
click at [349, 22] on icon at bounding box center [345, 19] width 8 height 8
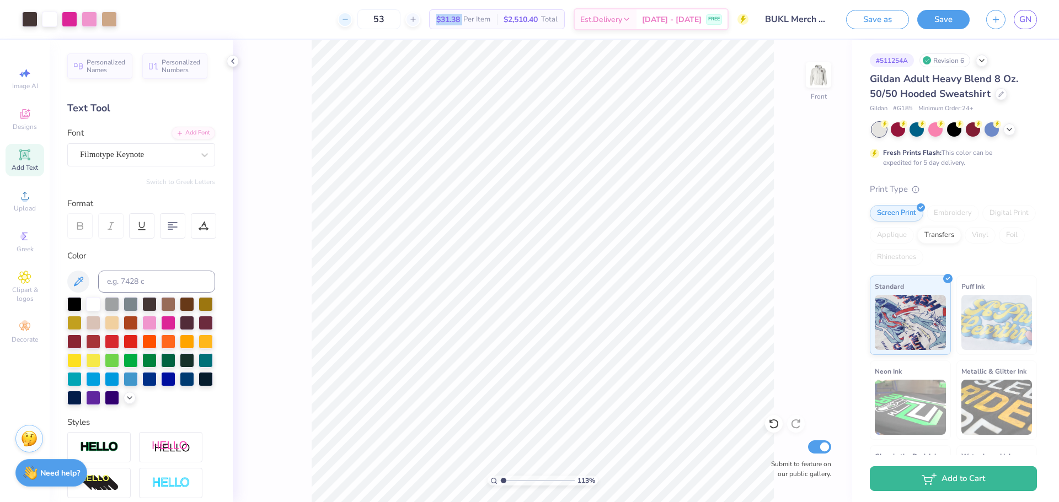
click at [349, 22] on icon at bounding box center [345, 19] width 8 height 8
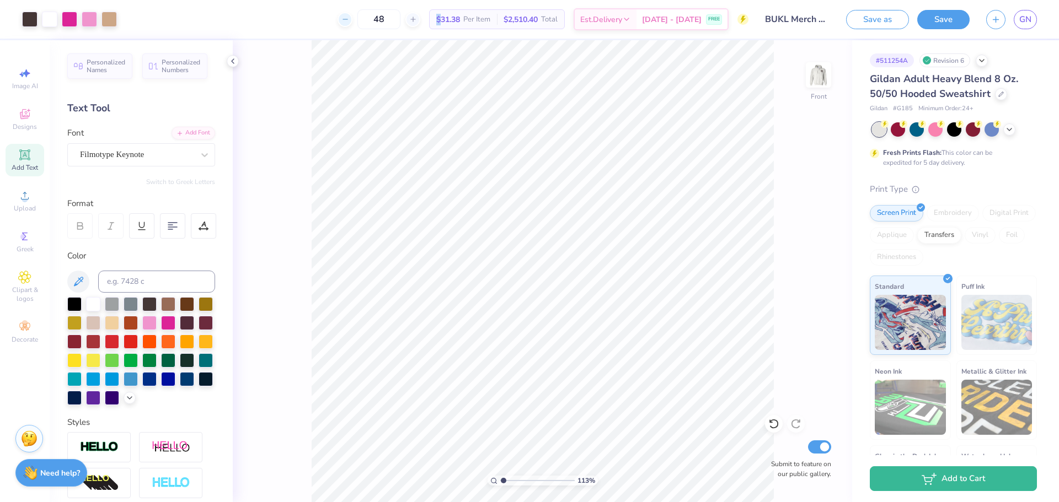
click at [349, 22] on icon at bounding box center [345, 19] width 8 height 8
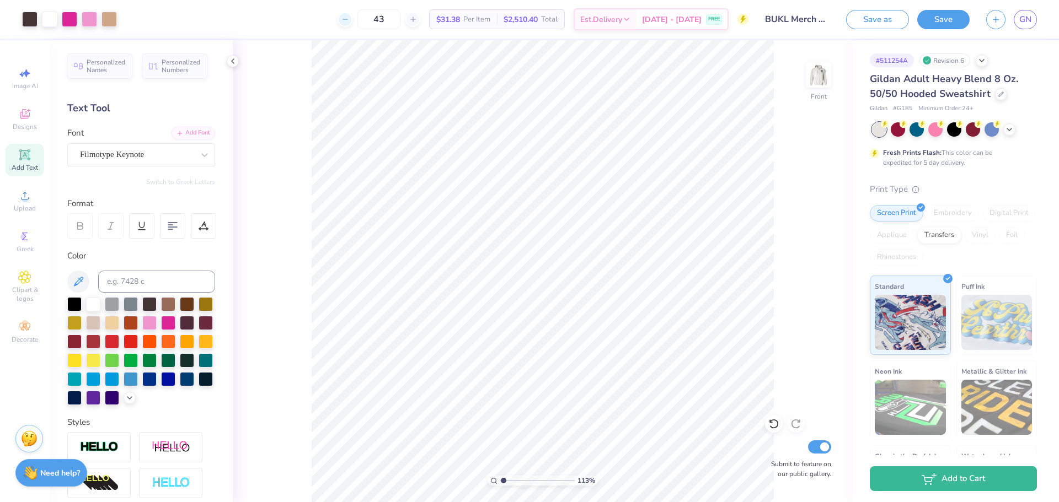
click at [349, 22] on icon at bounding box center [345, 19] width 8 height 8
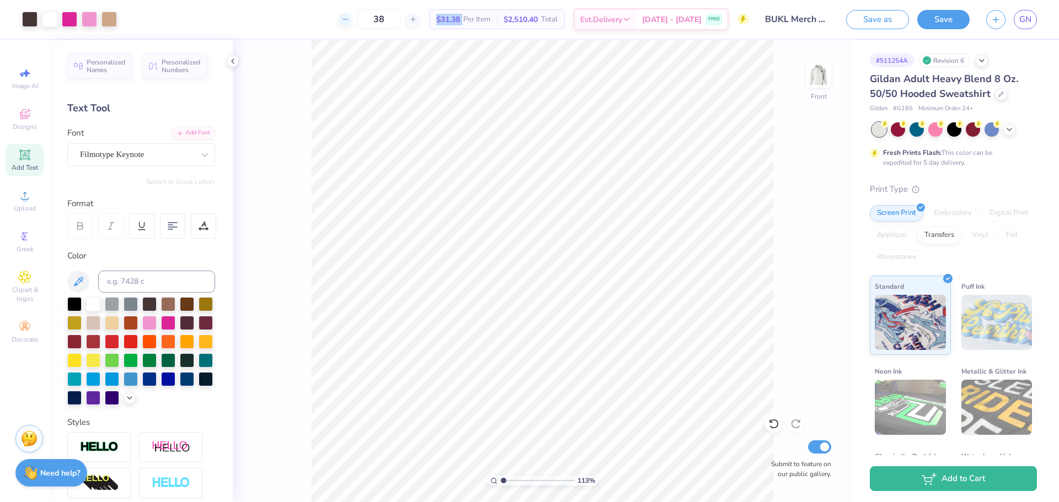
click at [349, 22] on icon at bounding box center [345, 19] width 8 height 8
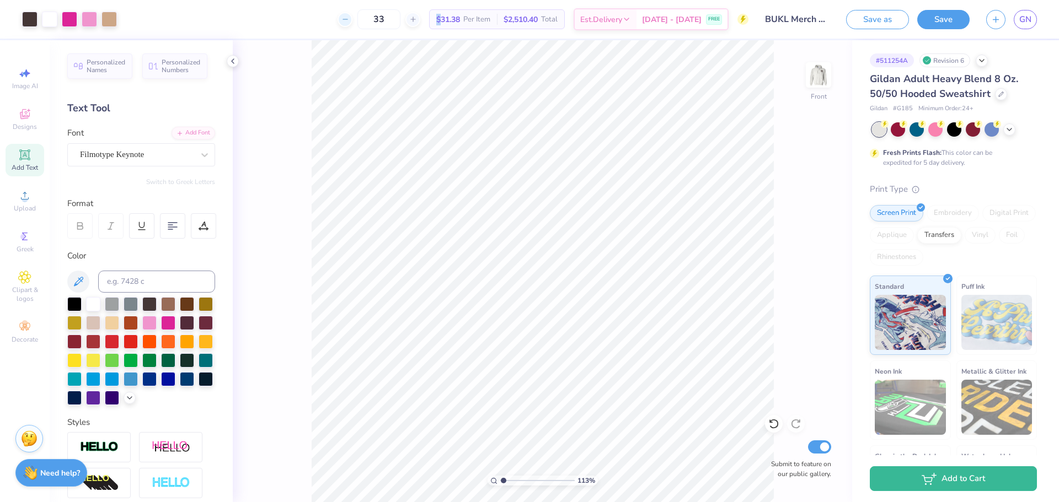
click at [349, 22] on icon at bounding box center [345, 19] width 8 height 8
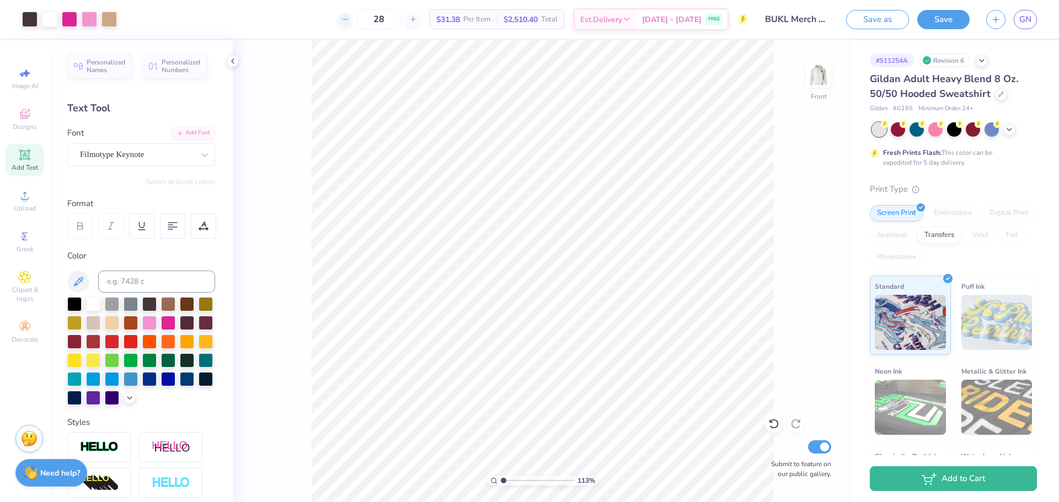
click at [349, 22] on icon at bounding box center [345, 19] width 8 height 8
click at [417, 22] on icon at bounding box center [413, 19] width 8 height 8
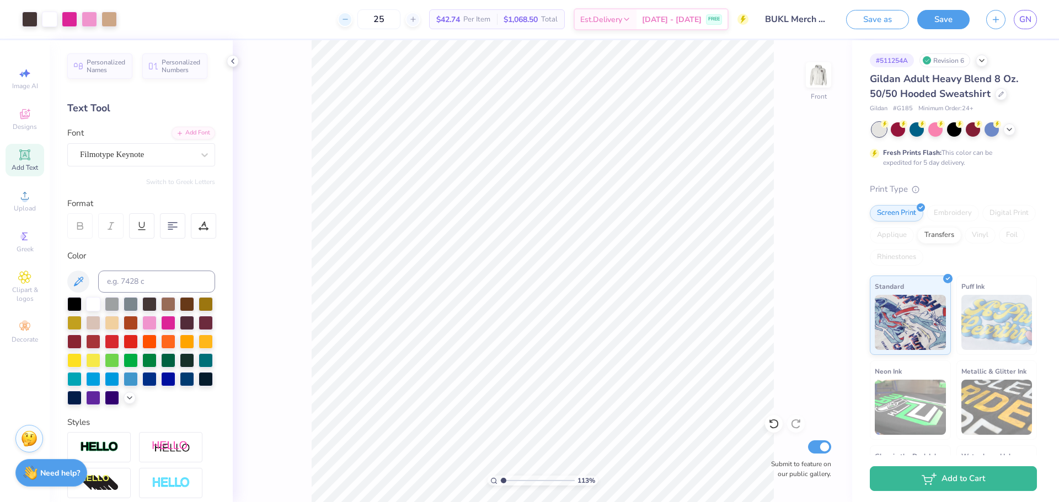
click at [349, 19] on icon at bounding box center [345, 19] width 8 height 8
click at [420, 19] on div at bounding box center [412, 19] width 15 height 15
type input "25"
click at [805, 125] on div "113 % Front Submit to feature on our public gallery." at bounding box center [542, 271] width 619 height 462
click at [1031, 10] on div "GN" at bounding box center [1025, 19] width 23 height 19
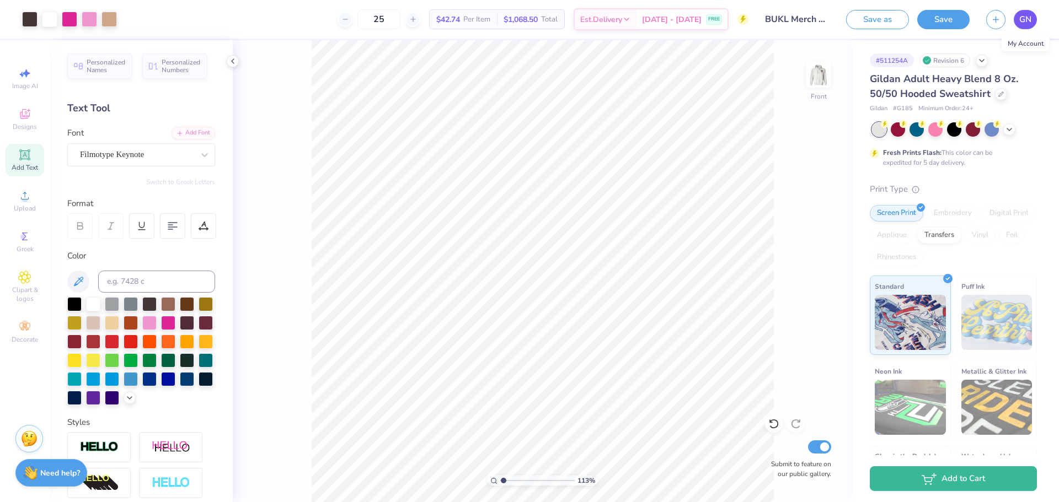
click at [1031, 15] on span "GN" at bounding box center [1025, 19] width 12 height 13
type input "1.13207626299084"
